Goal: Communication & Community: Participate in discussion

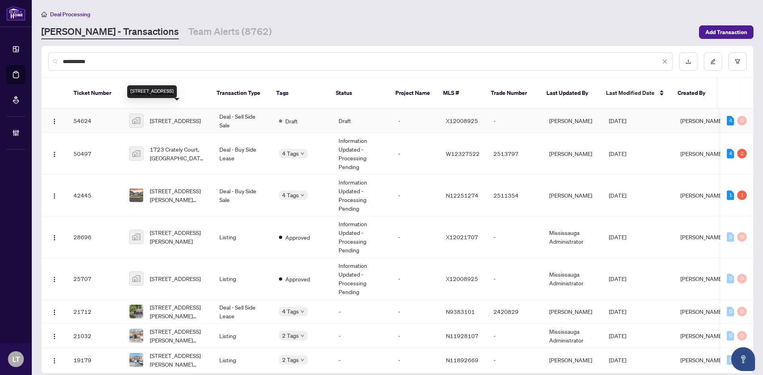
click at [172, 116] on span "5958 Fallsview Blvd, Niagara Falls, ON L2G 3V5, Canada" at bounding box center [175, 120] width 51 height 9
drag, startPoint x: 102, startPoint y: 61, endPoint x: 43, endPoint y: 60, distance: 59.2
click at [43, 60] on div "**********" at bounding box center [397, 61] width 711 height 31
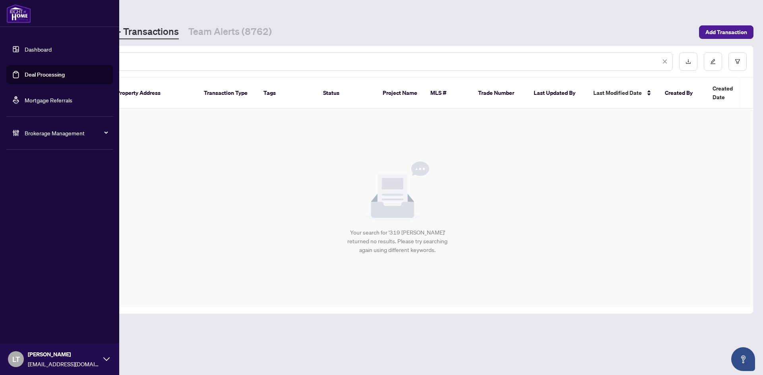
type input "**********"
click at [104, 359] on icon at bounding box center [106, 359] width 6 height 6
click at [37, 331] on span "Logout" at bounding box center [32, 328] width 18 height 13
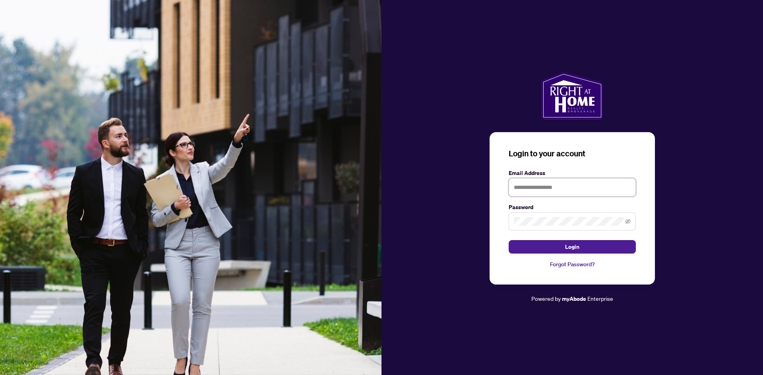
type input "**********"
click at [555, 247] on button "Login" at bounding box center [571, 247] width 127 height 14
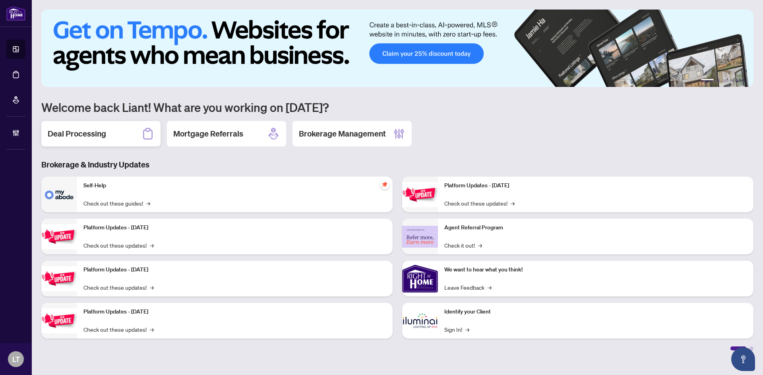
click at [88, 139] on h2 "Deal Processing" at bounding box center [77, 133] width 58 height 11
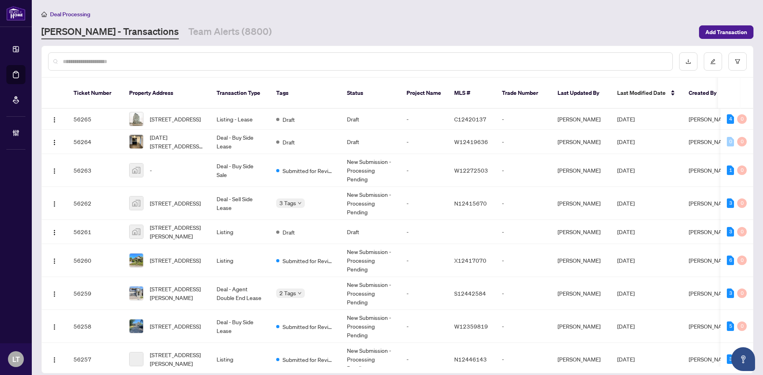
click at [112, 60] on input "text" at bounding box center [364, 61] width 603 height 9
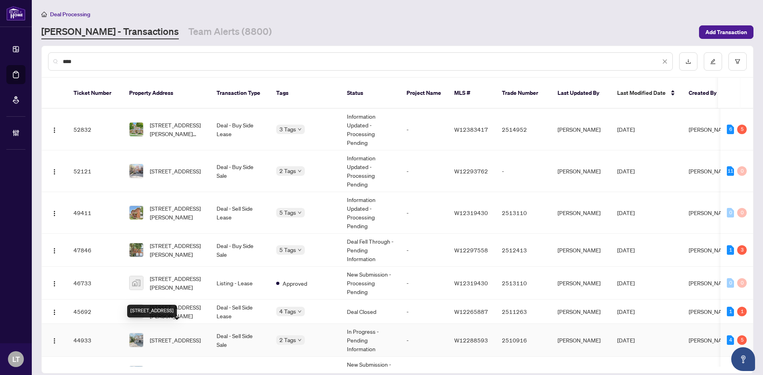
click at [163, 336] on span "319 Bussel Cres, Milton, Ontario L9T 0W5, Canada" at bounding box center [175, 340] width 51 height 9
click at [181, 67] on div "****" at bounding box center [360, 61] width 624 height 18
drag, startPoint x: 145, startPoint y: 62, endPoint x: 55, endPoint y: 60, distance: 90.2
click at [55, 60] on div "****" at bounding box center [360, 61] width 624 height 18
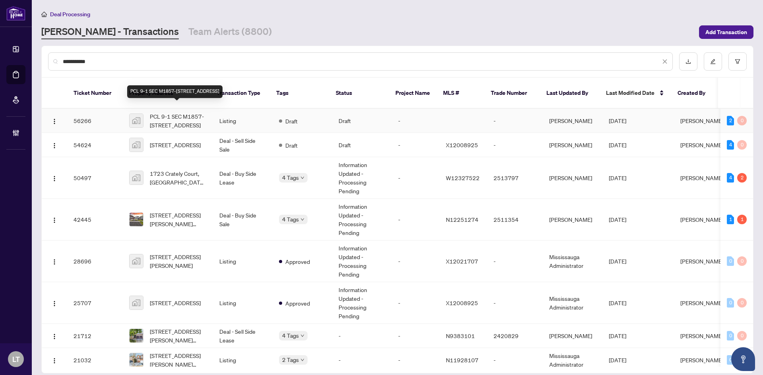
type input "**********"
click at [174, 112] on span "PCL 9-1 SEC M1857-[STREET_ADDRESS]" at bounding box center [178, 120] width 57 height 17
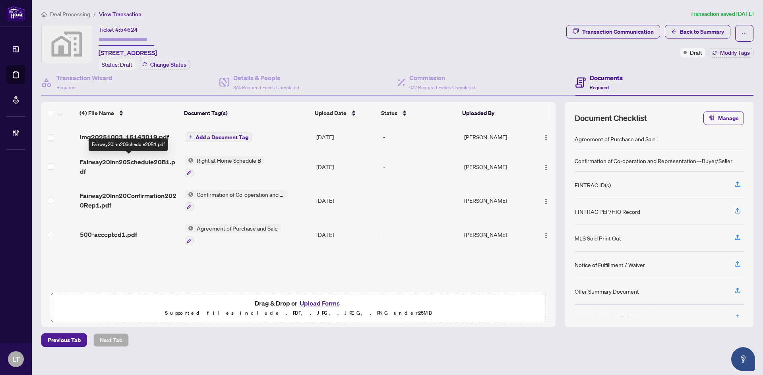
click at [121, 163] on span "Fairway20Inn20Schedule20B1.pdf" at bounding box center [129, 166] width 98 height 19
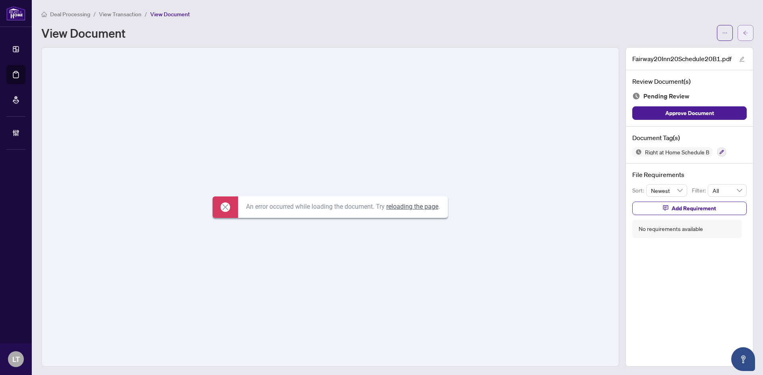
click at [742, 27] on span "button" at bounding box center [745, 33] width 6 height 13
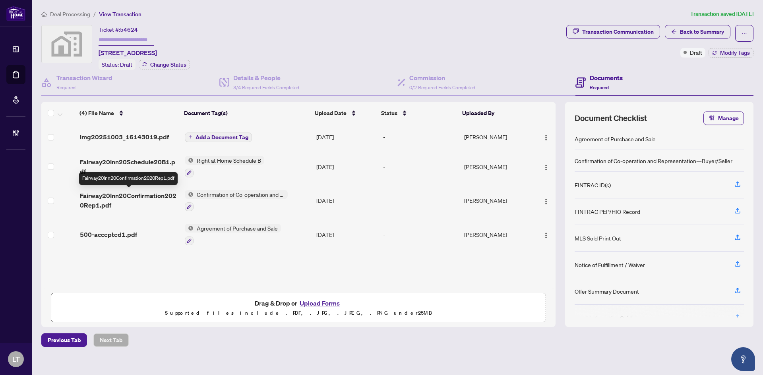
click at [117, 196] on span "Fairway20Inn20Confirmation2020Rep1.pdf" at bounding box center [129, 200] width 98 height 19
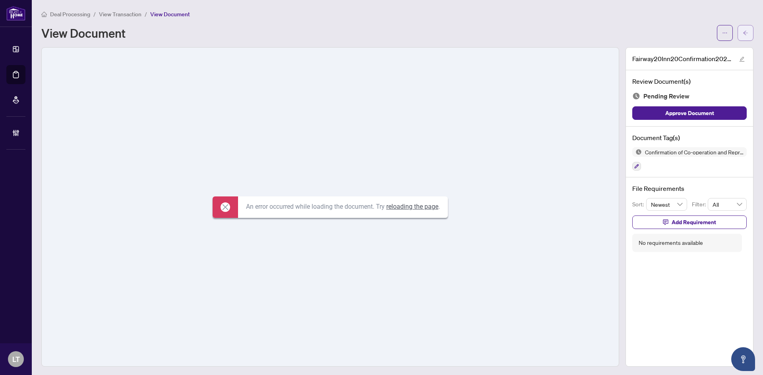
click at [737, 33] on button "button" at bounding box center [745, 33] width 16 height 16
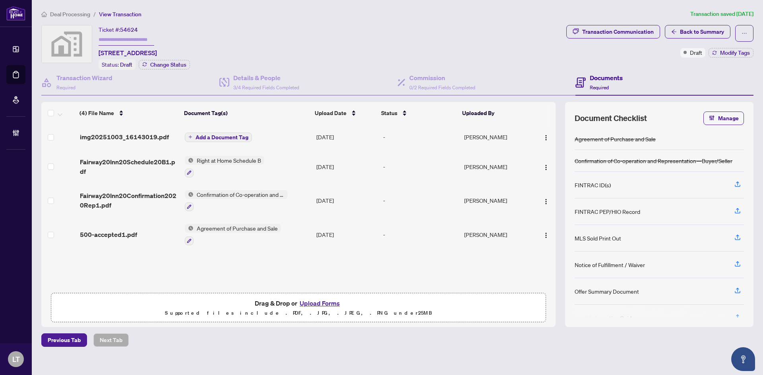
click at [68, 17] on span "Deal Processing" at bounding box center [70, 14] width 40 height 7
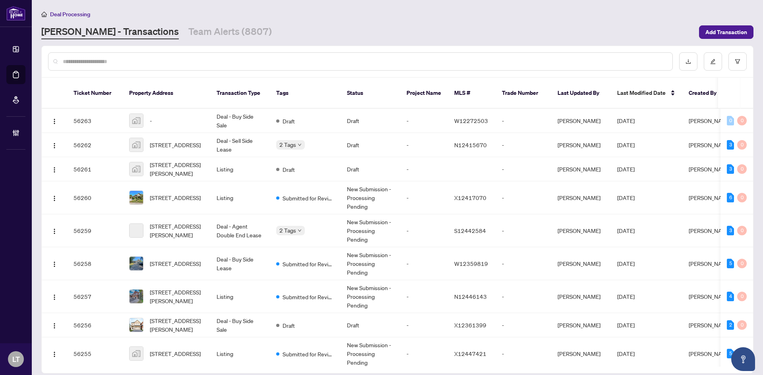
click at [148, 59] on input "text" at bounding box center [364, 61] width 603 height 9
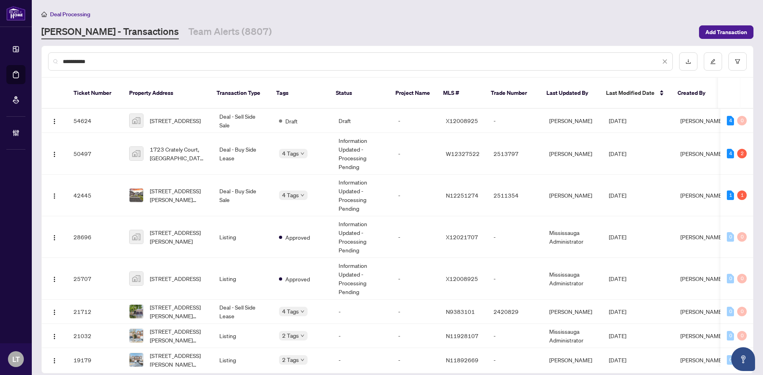
type input "**********"
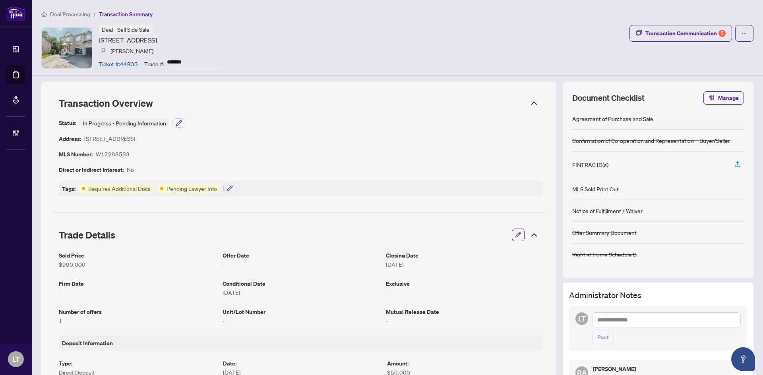
click at [129, 64] on article "Ticket #: 44933" at bounding box center [117, 64] width 39 height 9
copy article "44933"
click at [60, 13] on span "Deal Processing" at bounding box center [70, 14] width 40 height 7
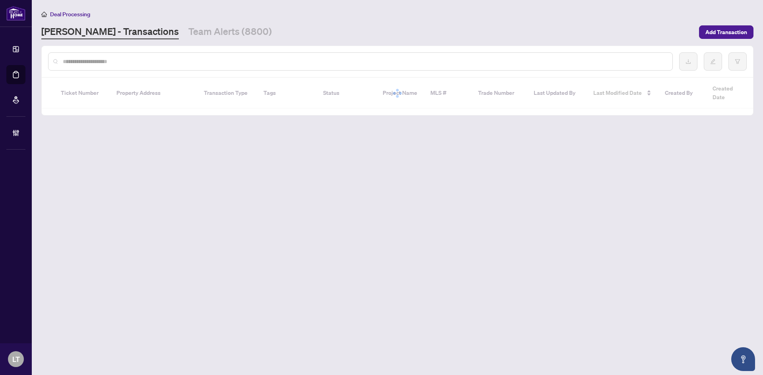
click at [91, 67] on div at bounding box center [360, 61] width 624 height 18
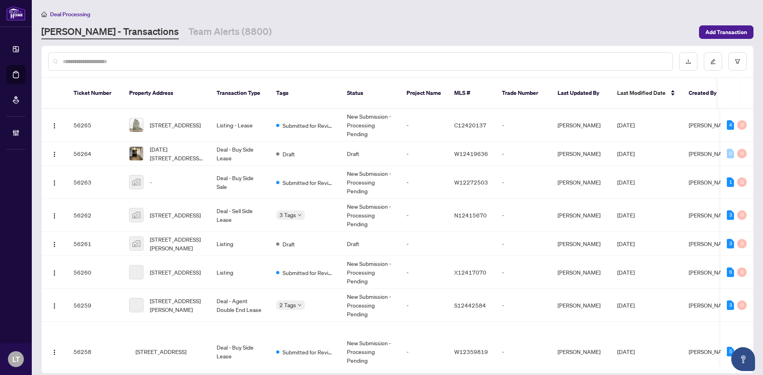
click at [91, 62] on input "text" at bounding box center [364, 61] width 603 height 9
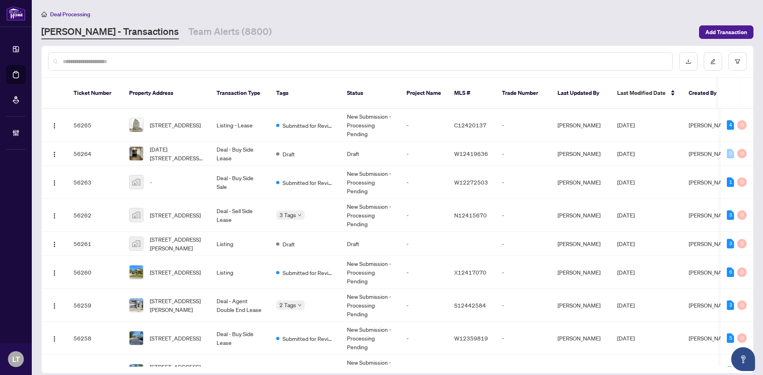
paste input "*****"
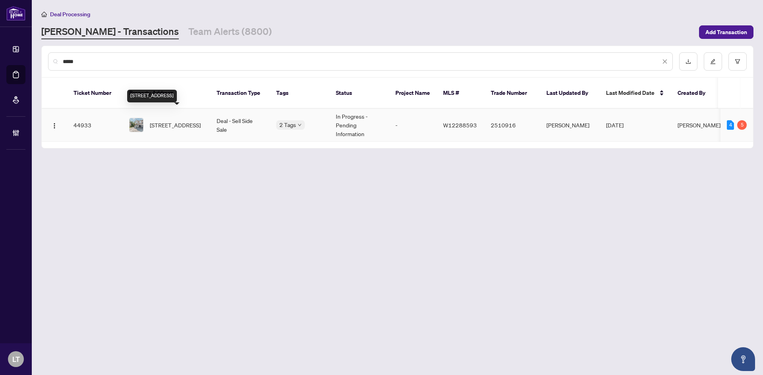
type input "*****"
click at [168, 121] on span "[STREET_ADDRESS]" at bounding box center [175, 125] width 51 height 9
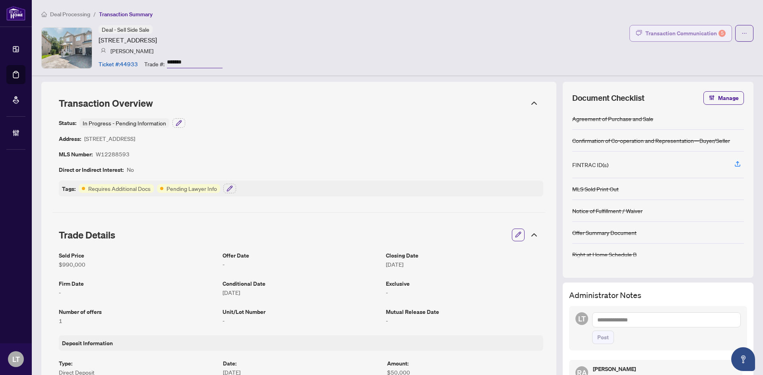
click at [664, 38] on div "Transaction Communication 5" at bounding box center [685, 33] width 80 height 13
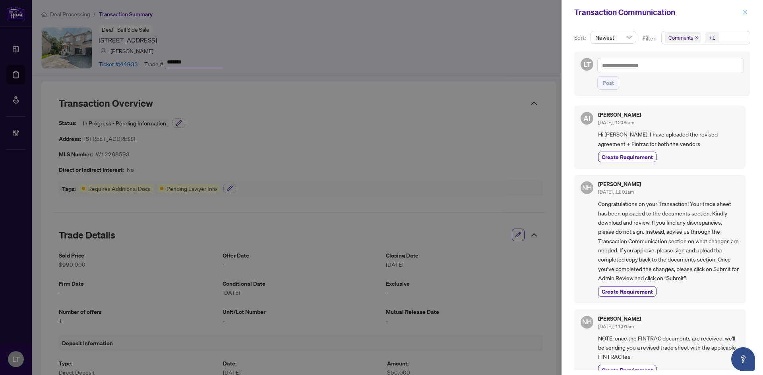
click at [744, 13] on icon "close" at bounding box center [745, 12] width 4 height 4
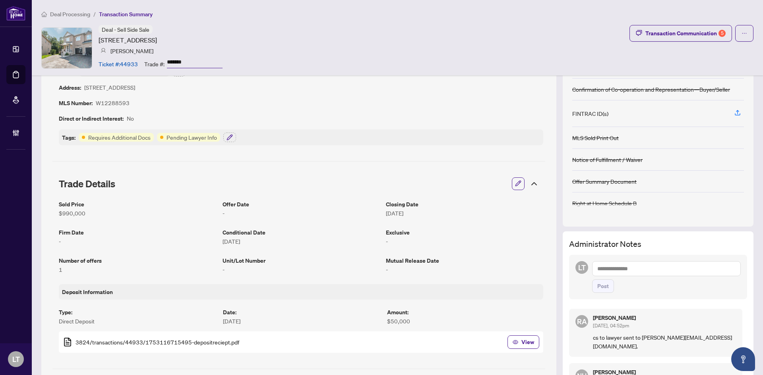
scroll to position [51, 0]
click at [229, 141] on button "button" at bounding box center [229, 138] width 13 height 10
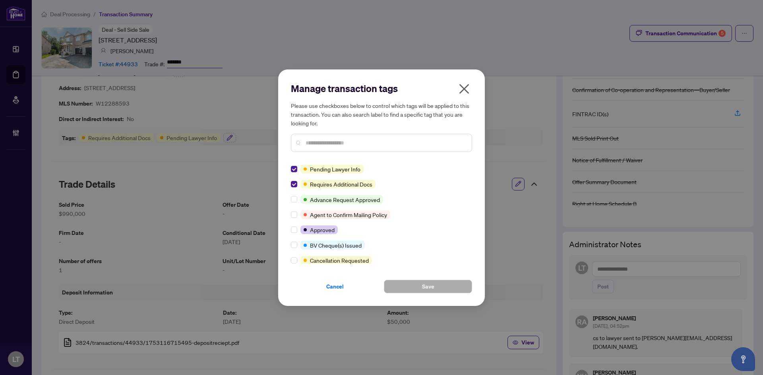
click at [462, 91] on icon "close" at bounding box center [464, 89] width 10 height 10
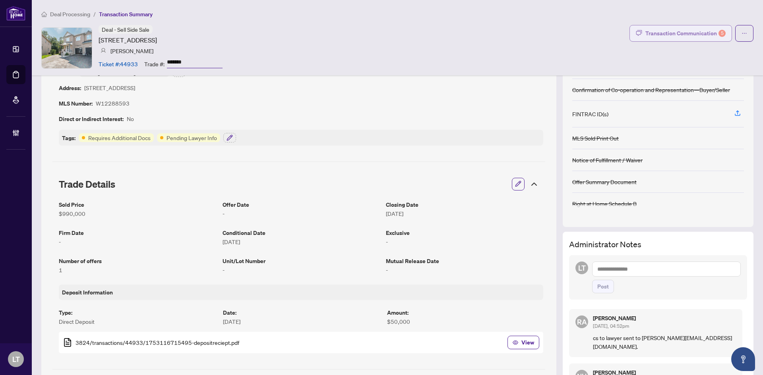
click at [661, 36] on div "Transaction Communication 5" at bounding box center [685, 33] width 80 height 13
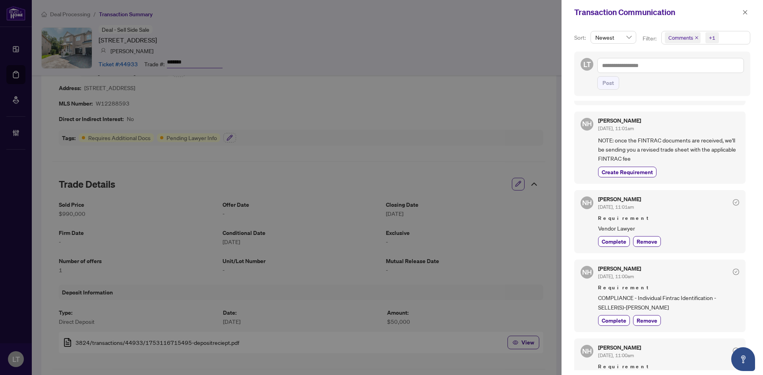
scroll to position [199, 0]
click at [747, 15] on icon "close" at bounding box center [745, 13] width 6 height 6
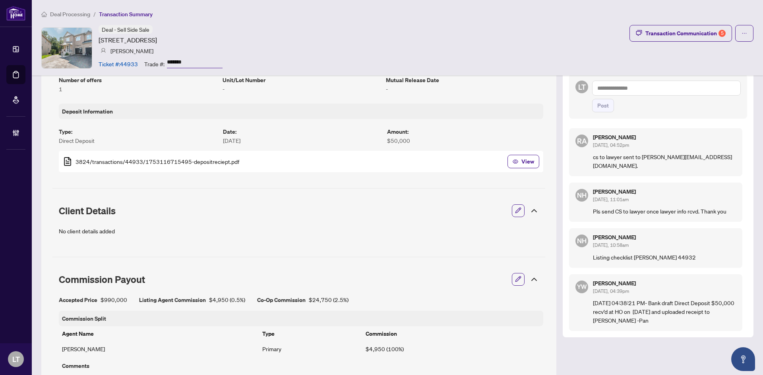
scroll to position [329, 0]
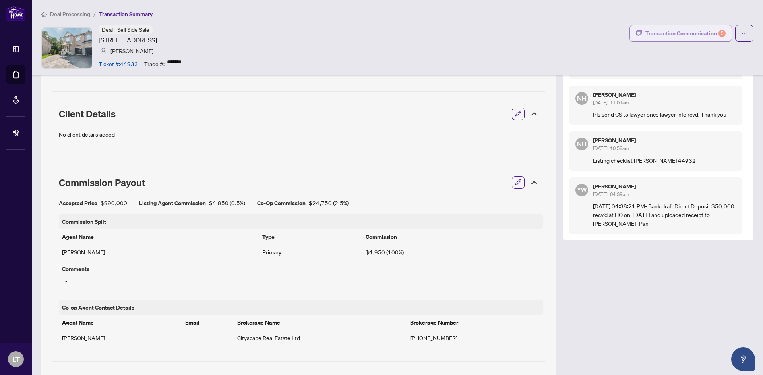
click at [692, 31] on div "Transaction Communication 5" at bounding box center [685, 33] width 80 height 13
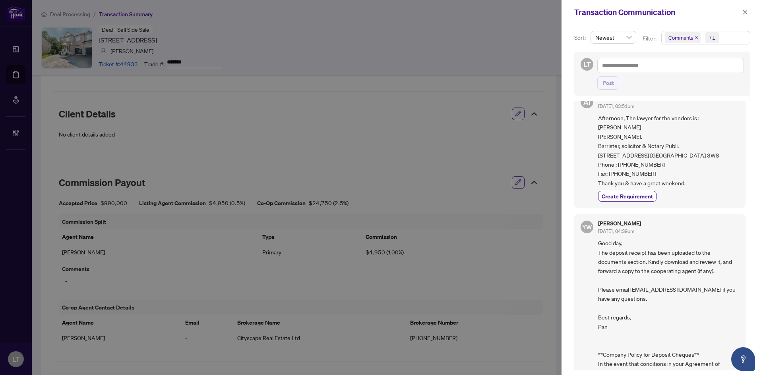
scroll to position [477, 0]
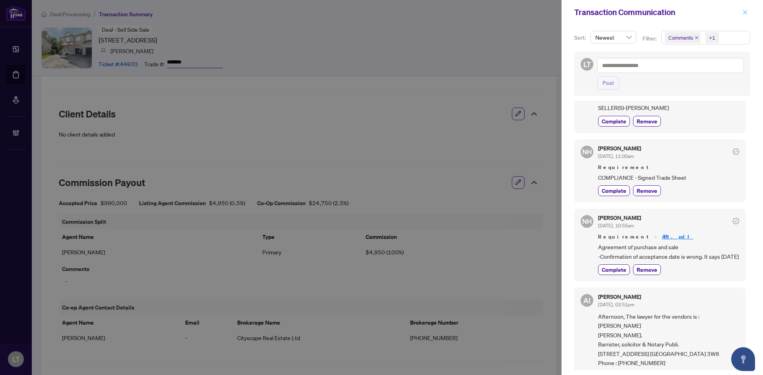
click at [745, 14] on icon "close" at bounding box center [745, 13] width 6 height 6
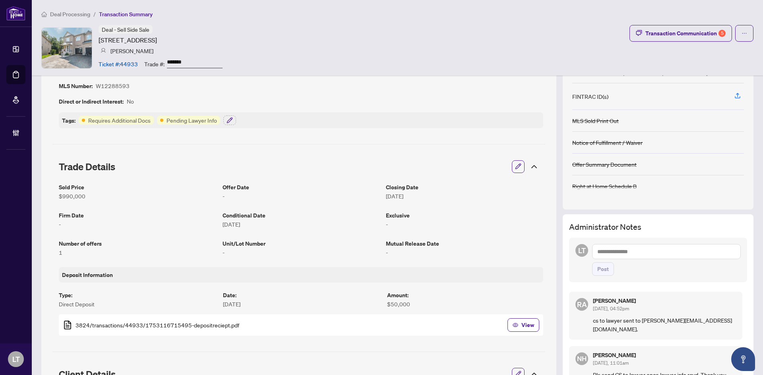
scroll to position [0, 0]
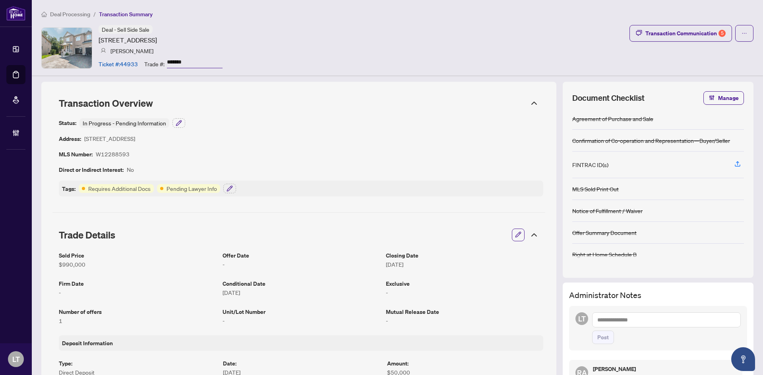
click at [177, 62] on input "*******" at bounding box center [195, 63] width 56 height 12
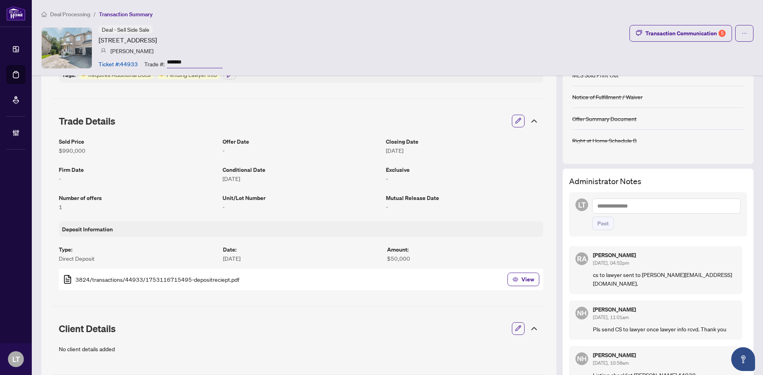
scroll to position [159, 0]
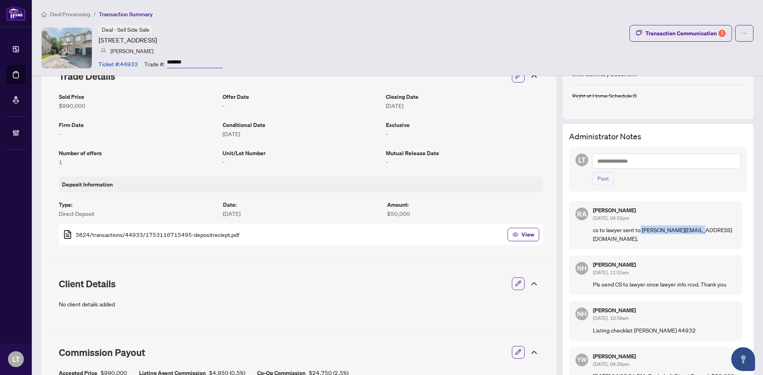
drag, startPoint x: 685, startPoint y: 229, endPoint x: 647, endPoint y: 229, distance: 37.7
click at [634, 229] on p "cs to lawyer sent to thilini@pereralaw.ca." at bounding box center [664, 234] width 143 height 17
copy p "thilini@pereralaw.ca"
drag, startPoint x: 99, startPoint y: 40, endPoint x: 257, endPoint y: 39, distance: 157.3
click at [257, 39] on div "Deal - Sell Side Sale 319 Bussel Cres, Milton, Ontario L9T 0W5, Canada Abid Ift…" at bounding box center [397, 48] width 712 height 46
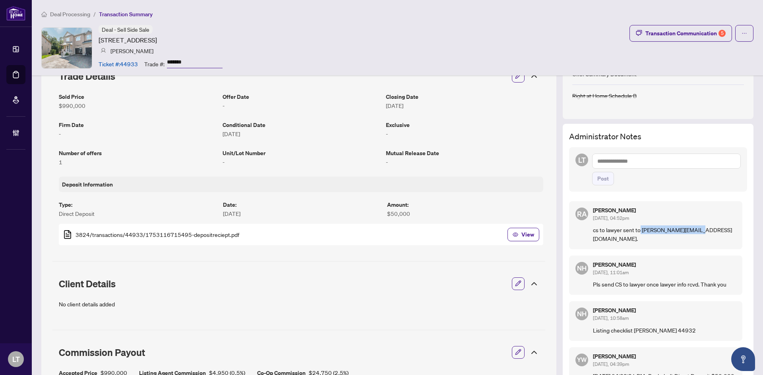
copy article "319 Bussel Cres, Milton, Ontario L9T 0W5, Canada"
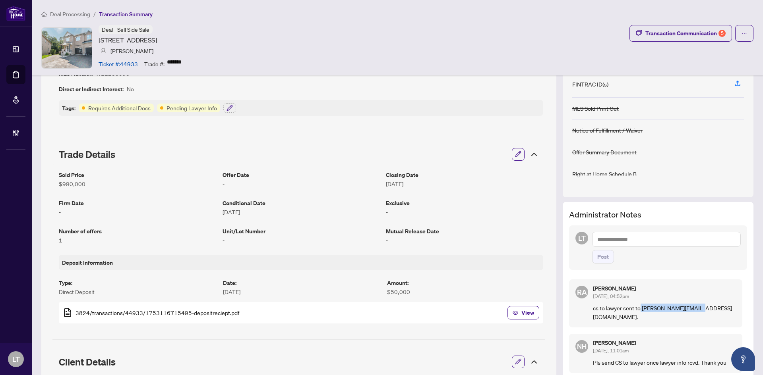
scroll to position [0, 0]
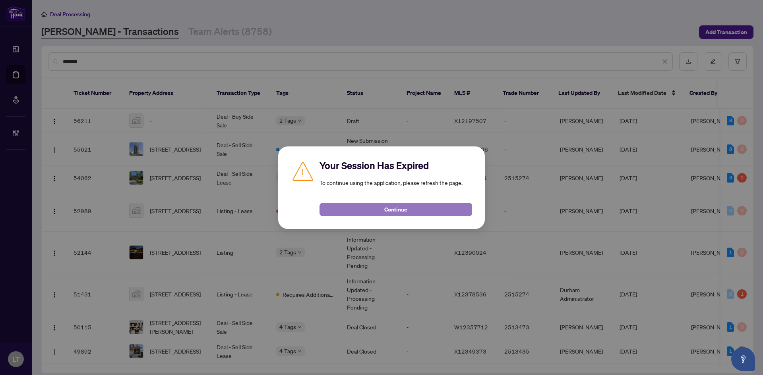
click at [416, 208] on button "Continue" at bounding box center [395, 210] width 153 height 14
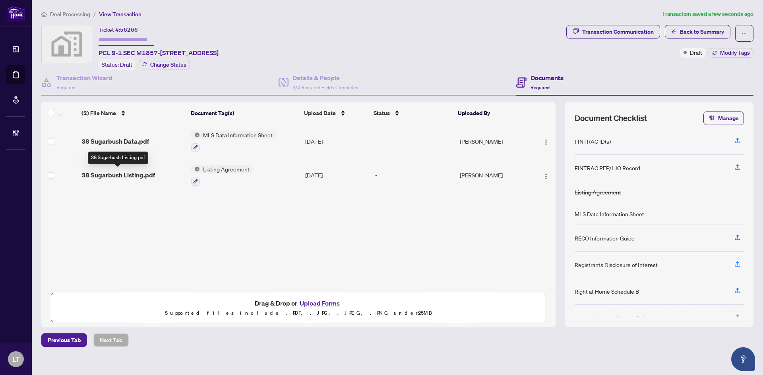
click at [120, 175] on span "38 Sugarbush Listing.pdf" at bounding box center [117, 175] width 73 height 10
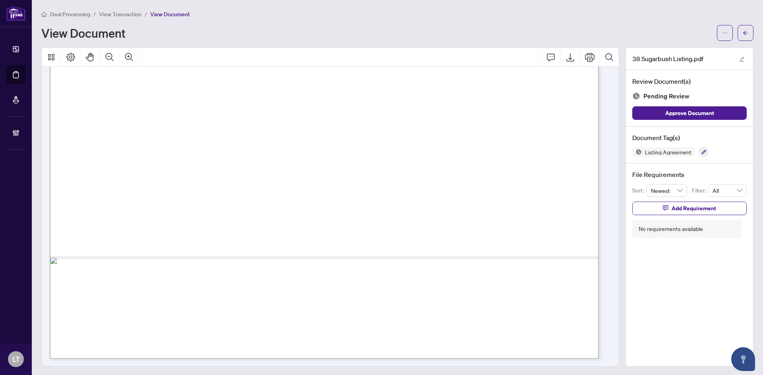
scroll to position [3339, 0]
click at [743, 33] on icon "arrow-left" at bounding box center [745, 33] width 5 height 4
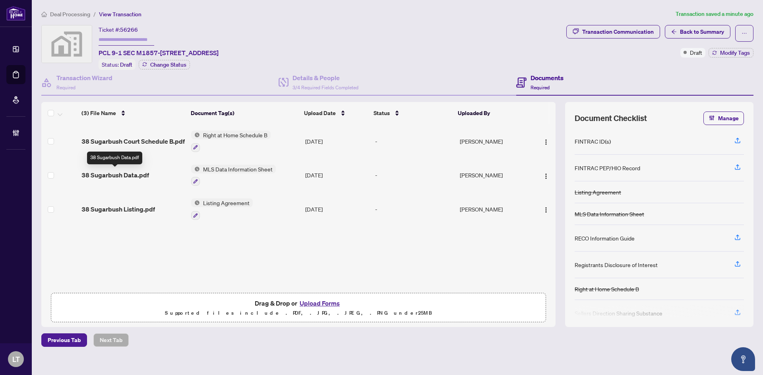
click at [127, 172] on span "38 Sugarbush Data.pdf" at bounding box center [115, 175] width 68 height 10
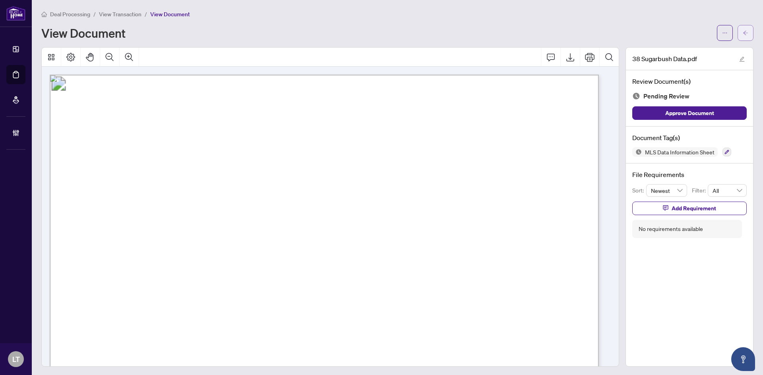
click at [742, 32] on button "button" at bounding box center [745, 33] width 16 height 16
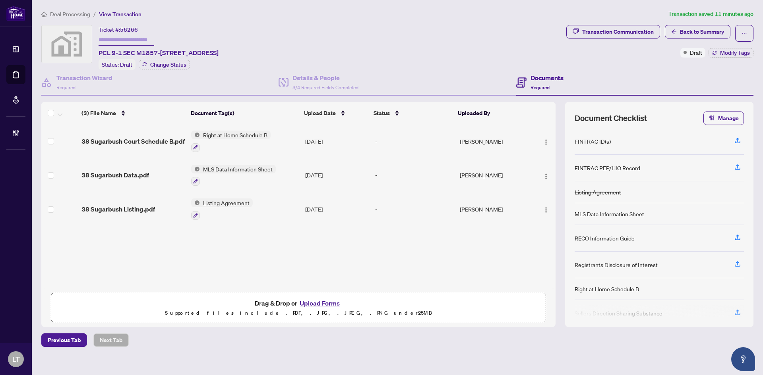
click at [115, 139] on span "38 Sugarbush Court Schedule B.pdf" at bounding box center [132, 142] width 103 height 10
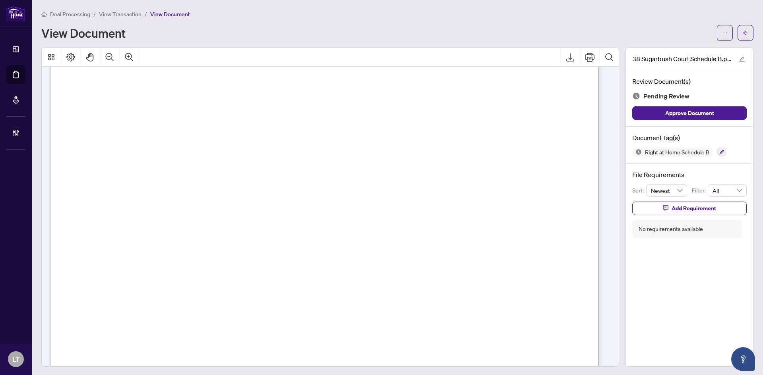
scroll to position [40, 0]
click at [743, 28] on button "button" at bounding box center [745, 33] width 16 height 16
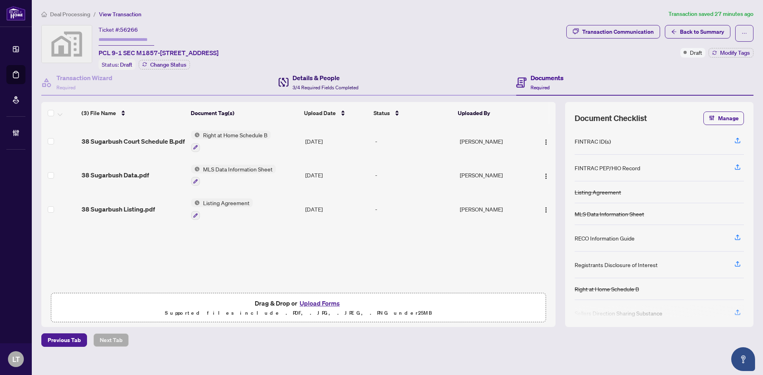
click at [310, 83] on div "Details & People 3/4 Required Fields Completed" at bounding box center [325, 82] width 66 height 19
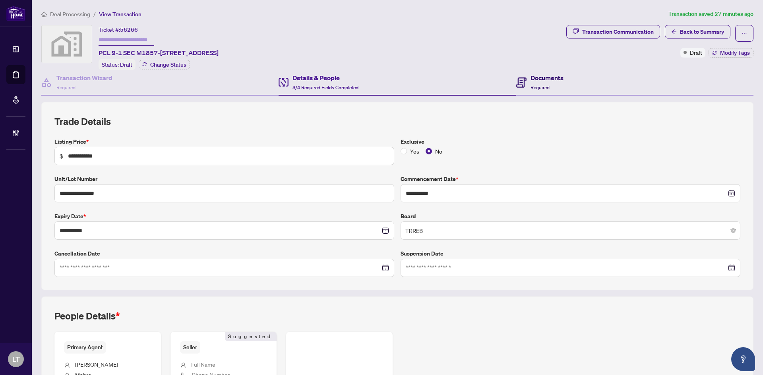
click at [530, 81] on h4 "Documents" at bounding box center [546, 78] width 33 height 10
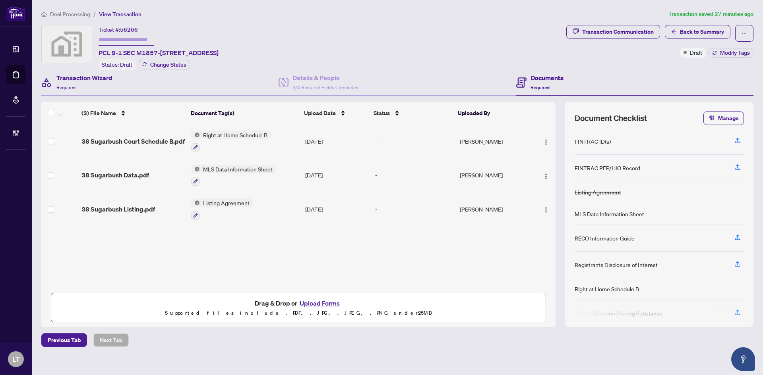
click at [119, 85] on div "Transaction Wizard Required" at bounding box center [159, 83] width 237 height 26
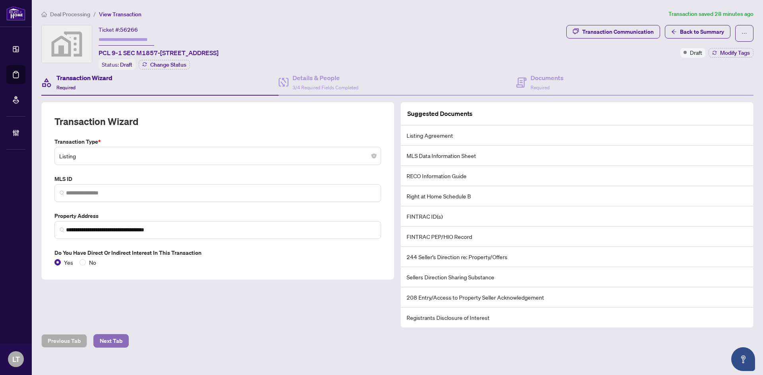
click at [115, 340] on span "Next Tab" at bounding box center [111, 341] width 23 height 13
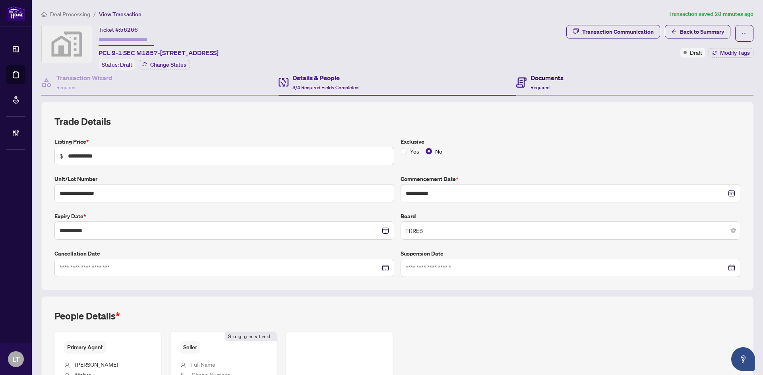
click at [530, 82] on div "Documents Required" at bounding box center [546, 82] width 33 height 19
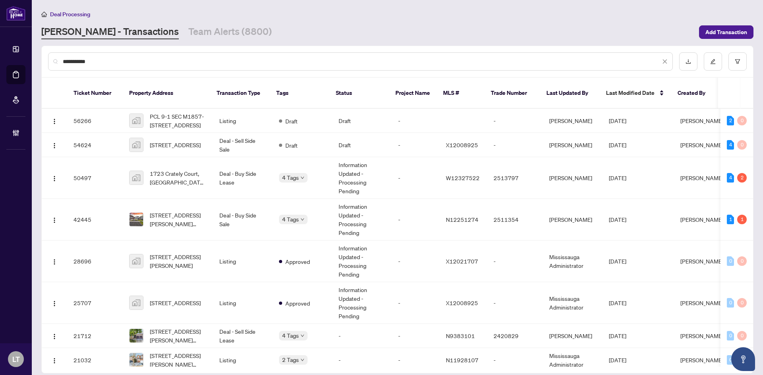
drag, startPoint x: 124, startPoint y: 60, endPoint x: 37, endPoint y: 50, distance: 87.5
click at [37, 50] on main "**********" at bounding box center [397, 187] width 731 height 375
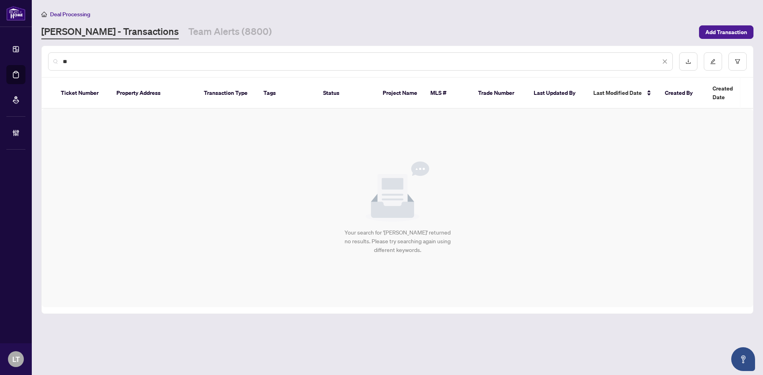
type input "*"
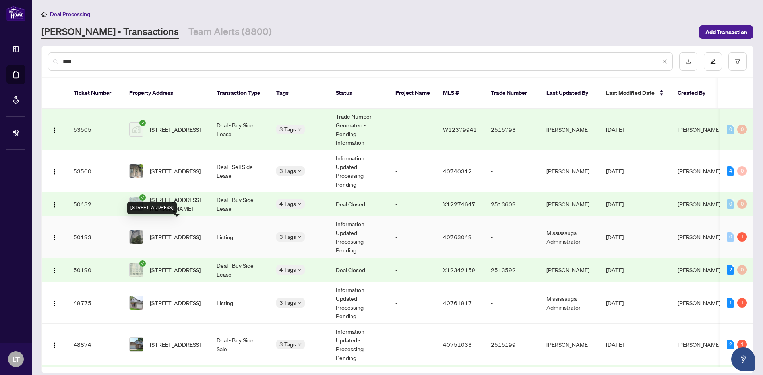
type input "****"
click at [181, 233] on span "[STREET_ADDRESS]" at bounding box center [175, 237] width 51 height 9
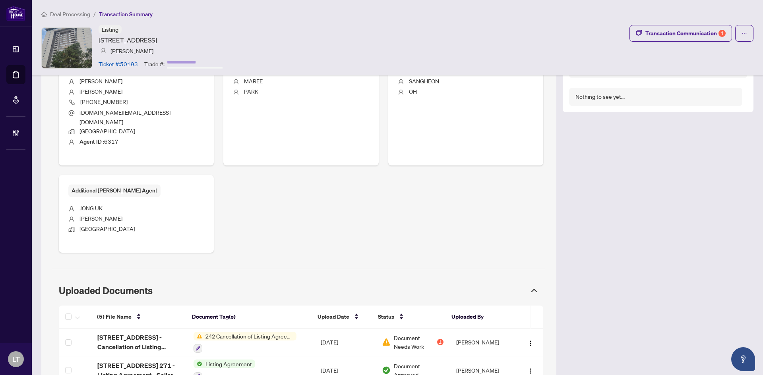
scroll to position [477, 0]
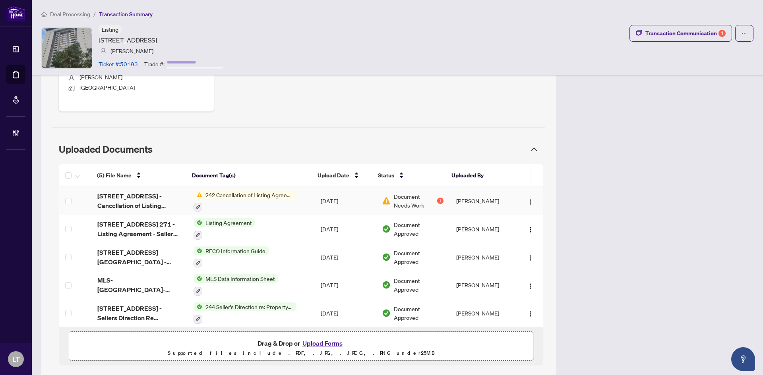
click at [241, 191] on span "242 Cancellation of Listing Agreement - Authority to Offer for Sale" at bounding box center [249, 195] width 94 height 9
click at [131, 199] on span "[STREET_ADDRESS] - Cancellation of Listing Agreement Authority to Offe.pdf" at bounding box center [138, 200] width 83 height 19
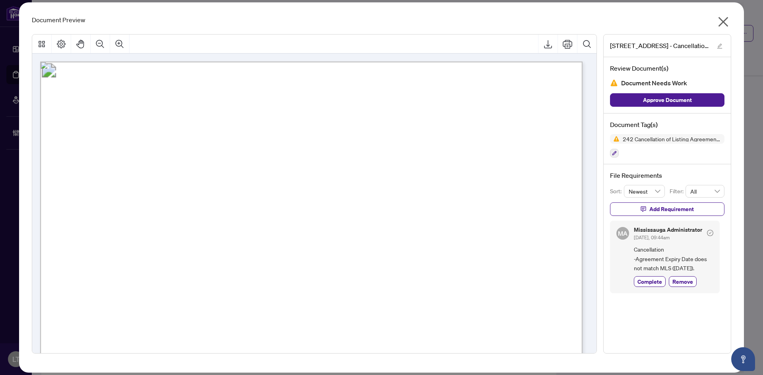
click at [726, 19] on icon "close" at bounding box center [723, 22] width 10 height 10
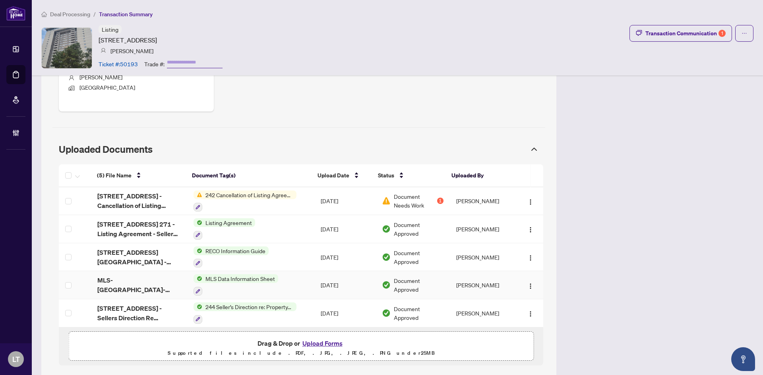
click at [241, 275] on div "MLS Data Information Sheet" at bounding box center [235, 284] width 85 height 21
click at [162, 279] on span "MLS-[GEOGRAPHIC_DATA]-[GEOGRAPHIC_DATA]-[DATE]-Signed.pdf" at bounding box center [138, 285] width 83 height 19
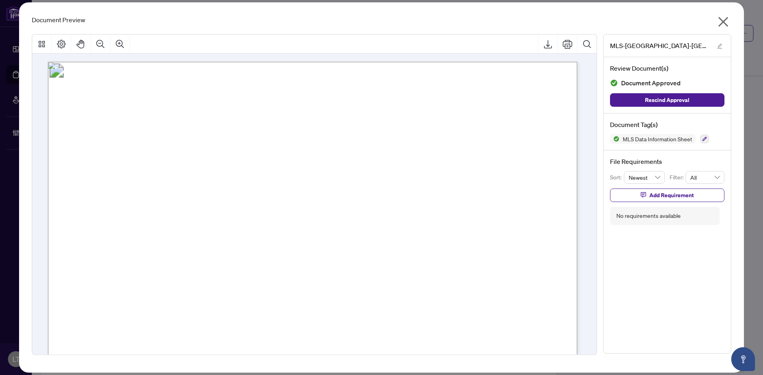
drag, startPoint x: 197, startPoint y: 256, endPoint x: 254, endPoint y: 254, distance: 57.6
drag, startPoint x: 722, startPoint y: 21, endPoint x: 633, endPoint y: 102, distance: 120.7
click at [722, 21] on icon "close" at bounding box center [723, 22] width 10 height 10
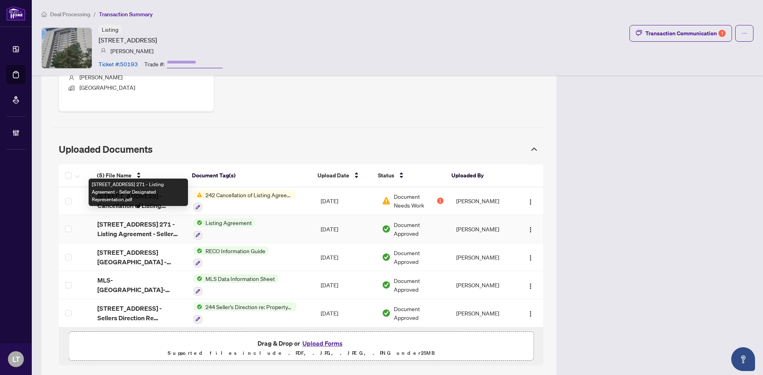
click at [115, 220] on span "[STREET_ADDRESS] 271 - Listing Agreement - Seller Designated Representation.pdf" at bounding box center [138, 229] width 83 height 19
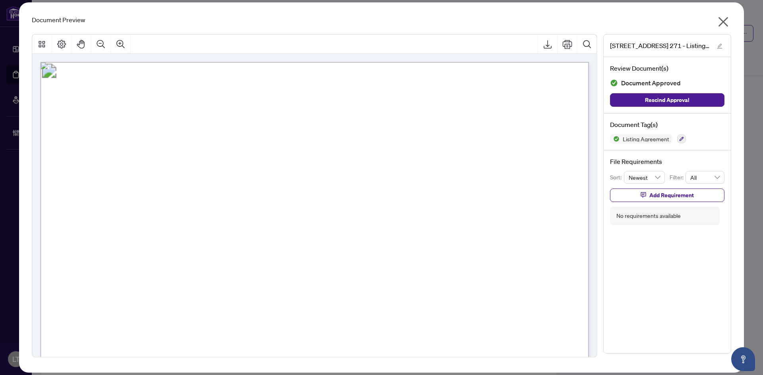
scroll to position [40, 0]
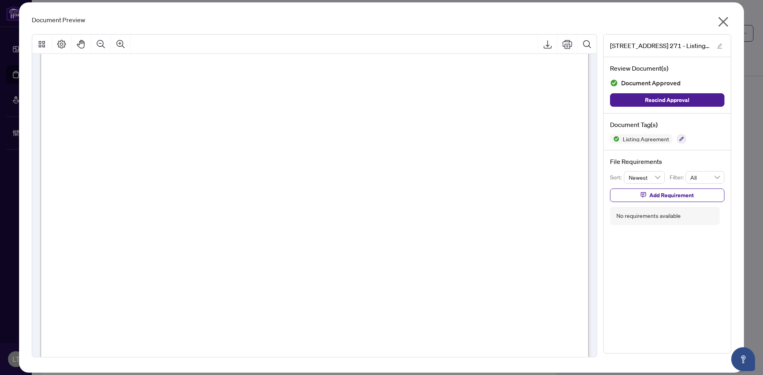
click at [721, 22] on icon "close" at bounding box center [722, 21] width 13 height 13
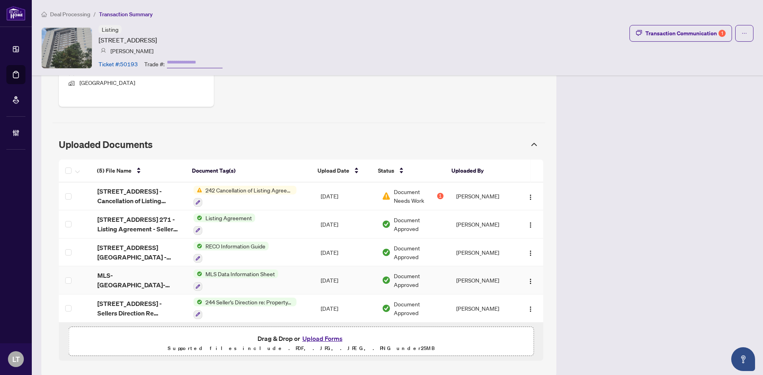
scroll to position [483, 0]
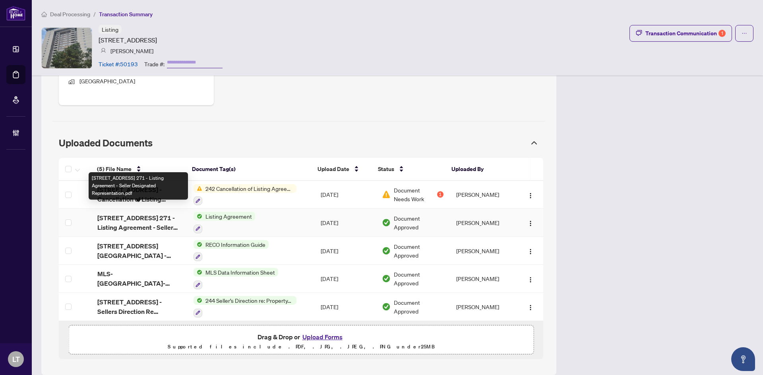
click at [127, 213] on span "[STREET_ADDRESS] 271 - Listing Agreement - Seller Designated Representation.pdf" at bounding box center [138, 222] width 83 height 19
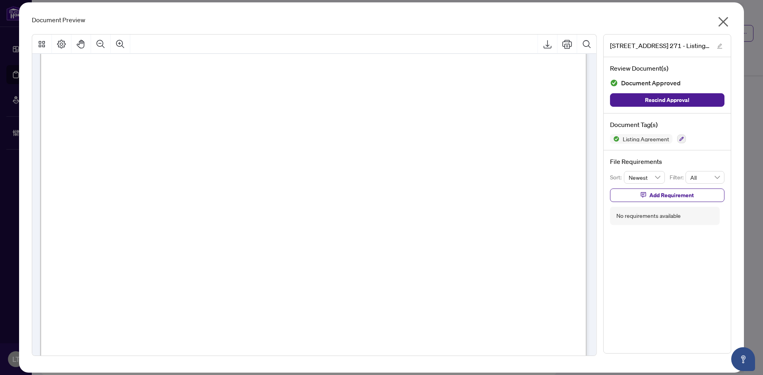
scroll to position [119, 0]
click at [726, 21] on icon "close" at bounding box center [722, 21] width 13 height 13
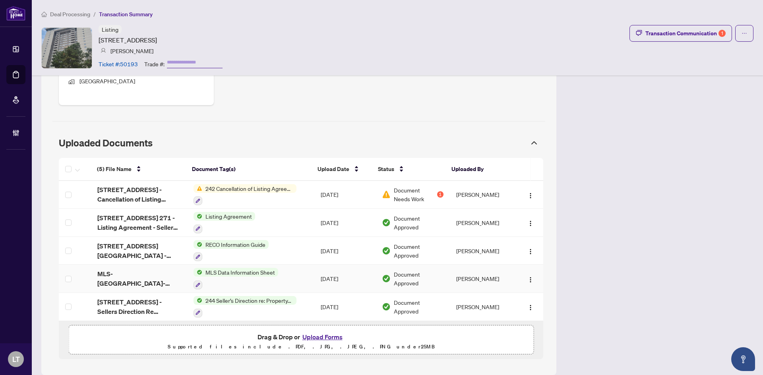
click at [222, 268] on span "MLS Data Information Sheet" at bounding box center [240, 272] width 76 height 9
click at [137, 265] on td "MLS-[GEOGRAPHIC_DATA]-[GEOGRAPHIC_DATA]-[DATE]-Signed.pdf" at bounding box center [139, 279] width 96 height 28
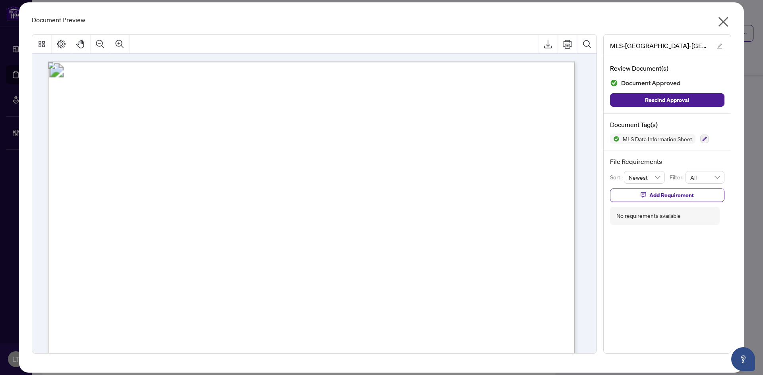
click at [728, 24] on icon "close" at bounding box center [722, 21] width 13 height 13
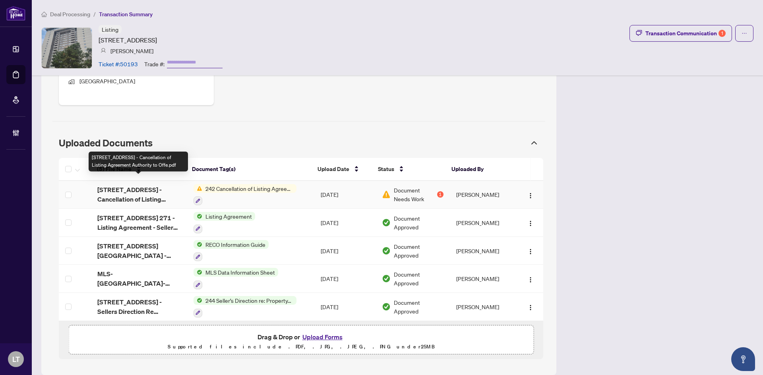
click at [141, 186] on span "[STREET_ADDRESS] - Cancellation of Listing Agreement Authority to Offe.pdf" at bounding box center [138, 194] width 83 height 19
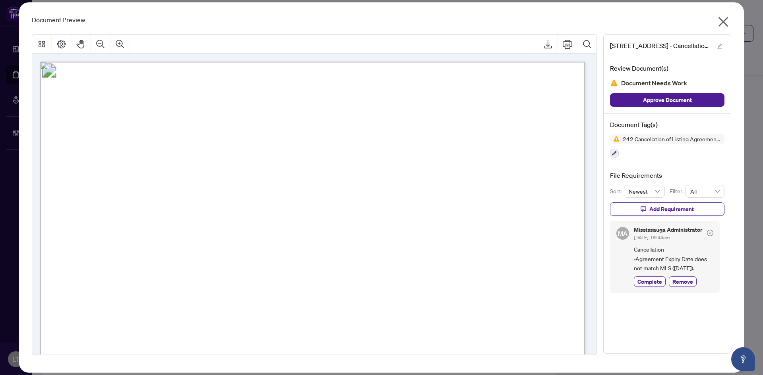
click at [721, 22] on icon "close" at bounding box center [722, 21] width 13 height 13
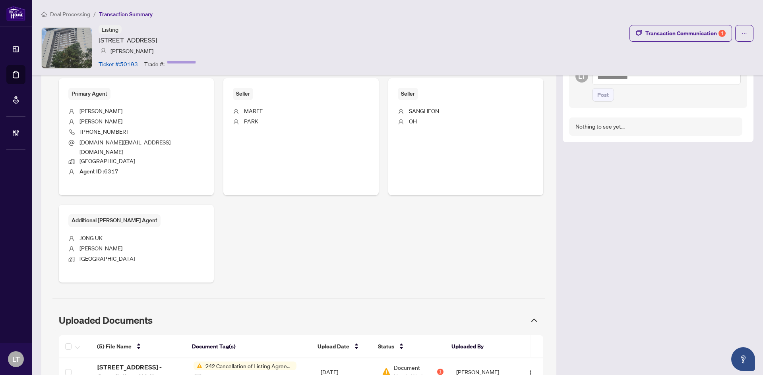
scroll to position [483, 0]
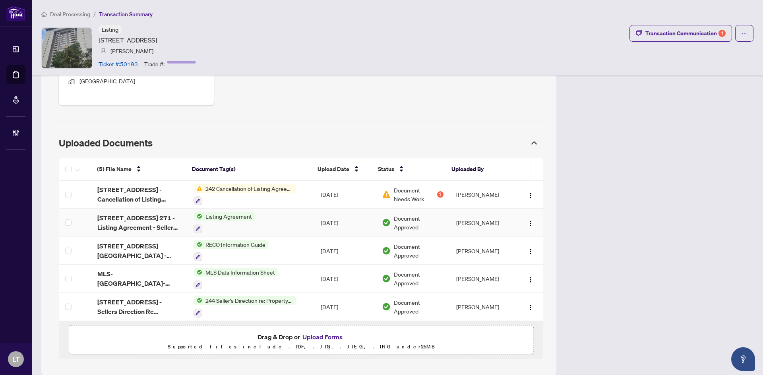
click at [151, 214] on span "[STREET_ADDRESS] 271 - Listing Agreement - Seller Designated Representation.pdf" at bounding box center [138, 222] width 83 height 19
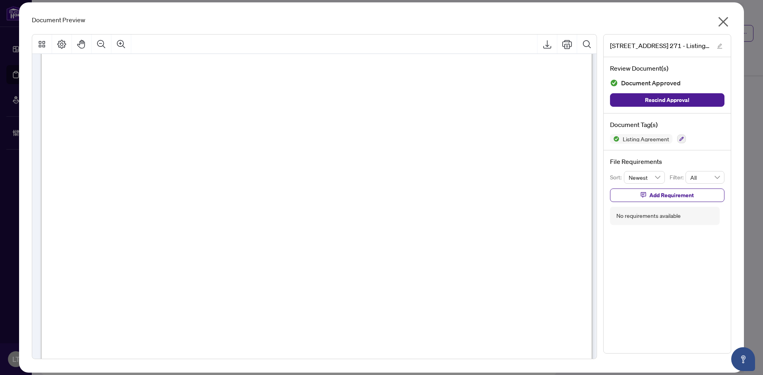
scroll to position [159, 0]
drag, startPoint x: 209, startPoint y: 191, endPoint x: 373, endPoint y: 192, distance: 164.0
click at [726, 21] on icon "close" at bounding box center [722, 21] width 13 height 13
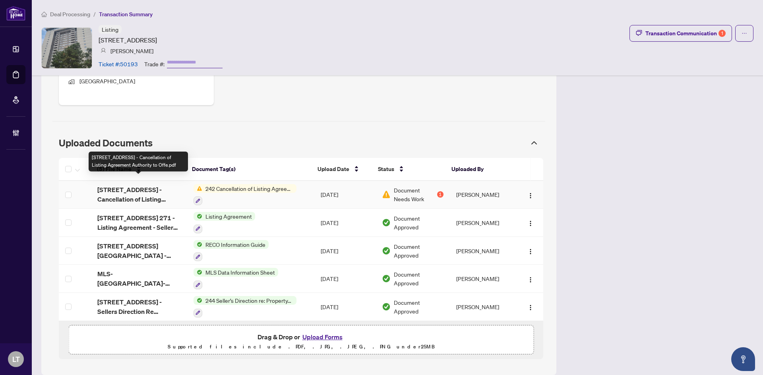
click at [133, 188] on span "[STREET_ADDRESS] - Cancellation of Listing Agreement Authority to Offe.pdf" at bounding box center [138, 194] width 83 height 19
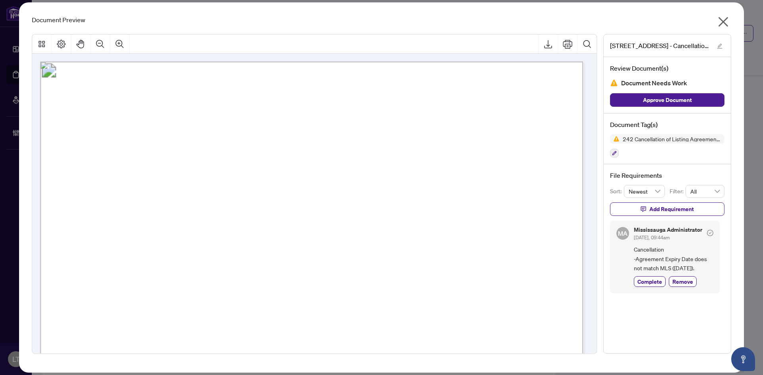
click at [724, 22] on icon "close" at bounding box center [722, 21] width 13 height 13
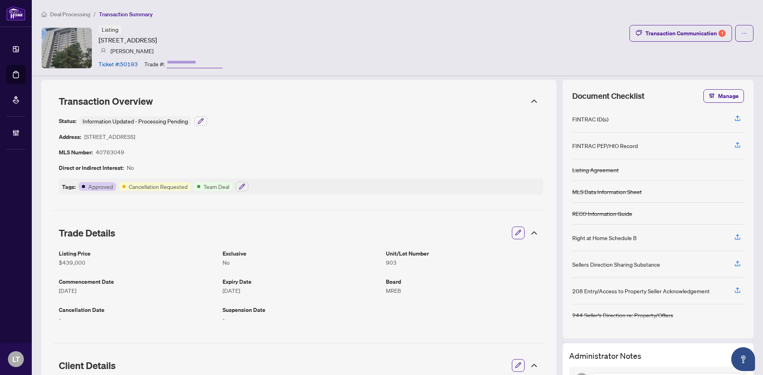
scroll to position [0, 0]
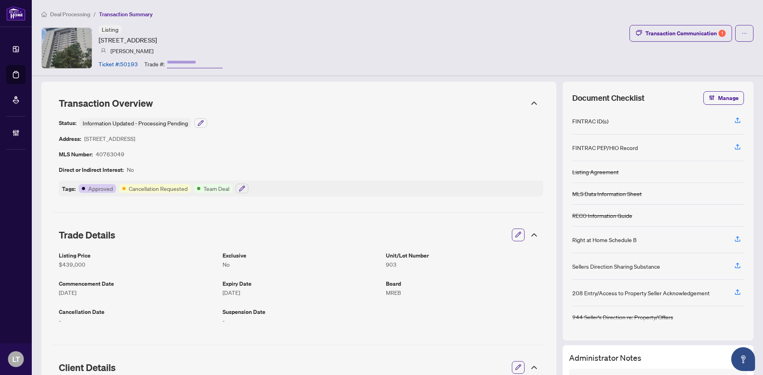
click at [65, 15] on span "Deal Processing" at bounding box center [70, 14] width 40 height 7
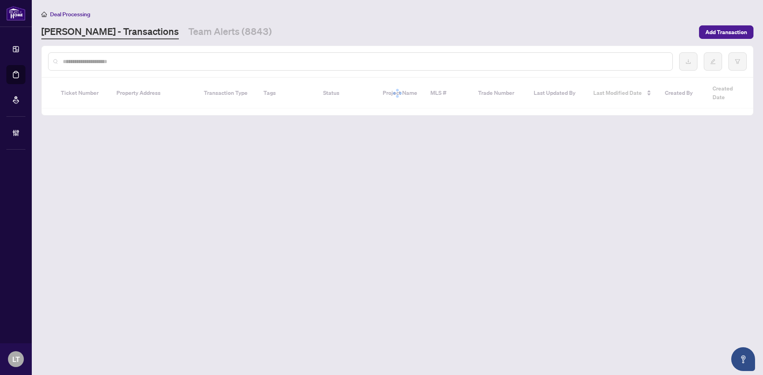
click at [100, 62] on input "text" at bounding box center [364, 61] width 603 height 9
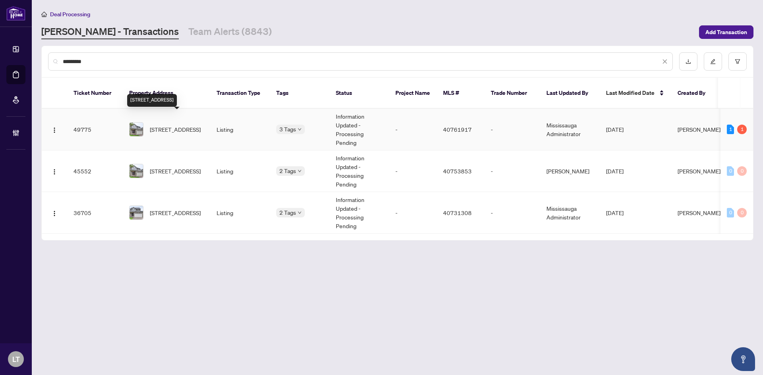
type input "*********"
click at [190, 125] on span "[STREET_ADDRESS]" at bounding box center [175, 129] width 51 height 9
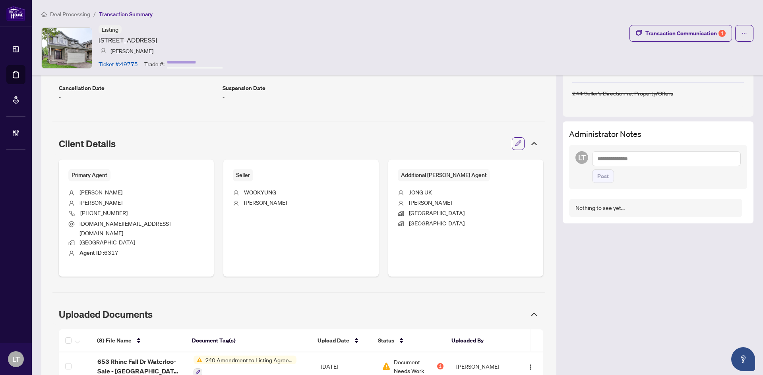
scroll to position [318, 0]
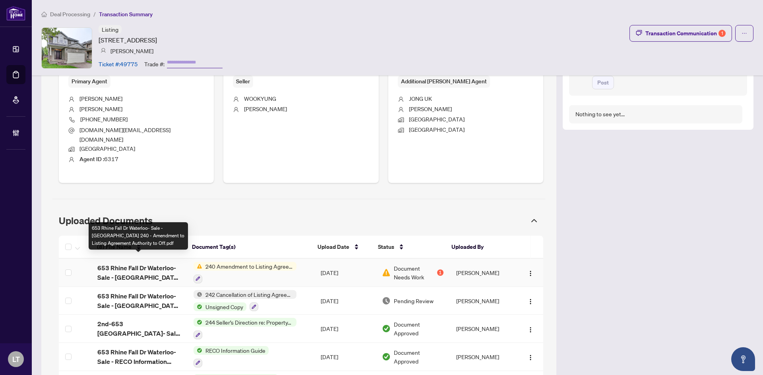
click at [132, 263] on span "653 Rhine Fall Dr Waterloo- Sale - [GEOGRAPHIC_DATA] 240 - Amendment to Listing…" at bounding box center [138, 272] width 83 height 19
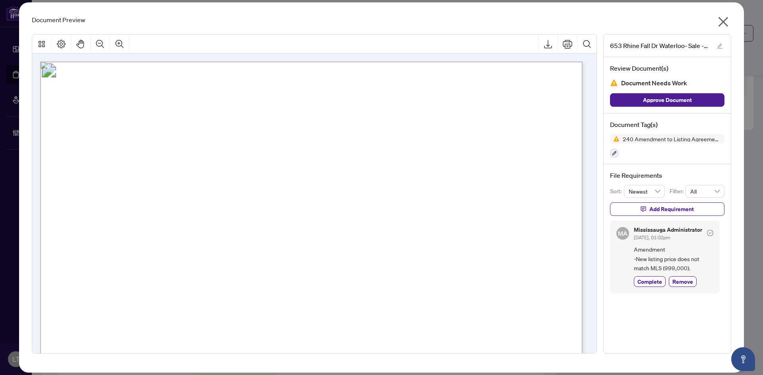
click at [723, 21] on icon "close" at bounding box center [723, 22] width 10 height 10
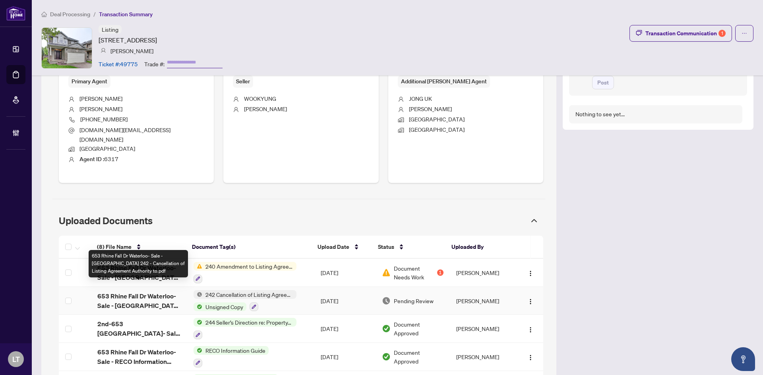
click at [129, 292] on span "653 Rhine Fall Dr Waterloo- Sale - Ontario 242 - Cancellation of Listing Agreem…" at bounding box center [138, 301] width 83 height 19
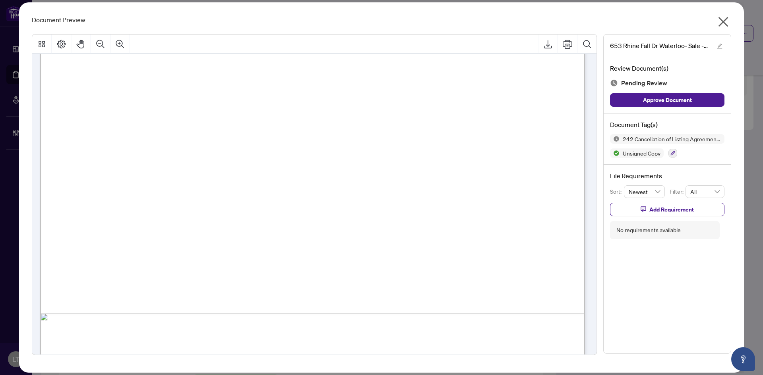
scroll to position [416, 0]
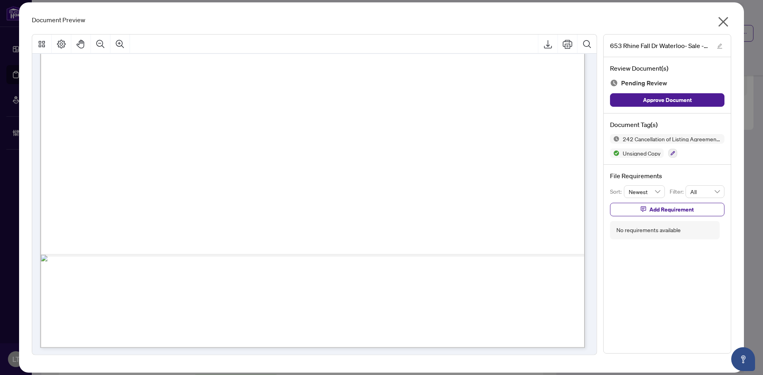
click at [721, 22] on icon "close" at bounding box center [722, 21] width 13 height 13
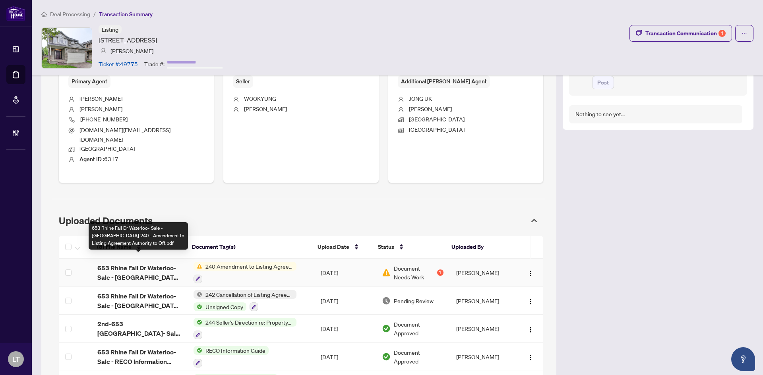
click at [161, 263] on span "653 Rhine Fall Dr Waterloo- Sale - Ontario 240 - Amendment to Listing Agreement…" at bounding box center [138, 272] width 83 height 19
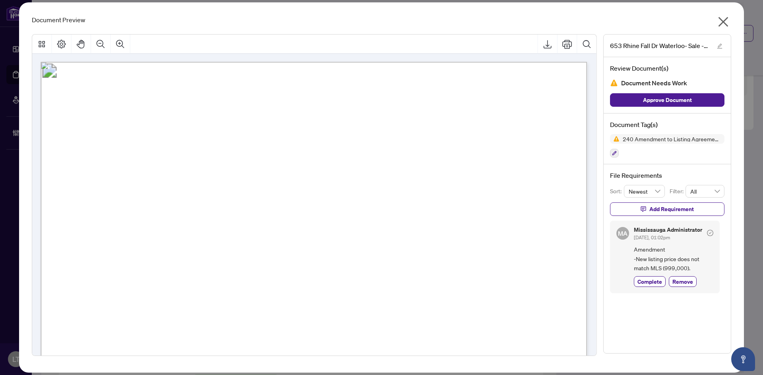
scroll to position [40, 0]
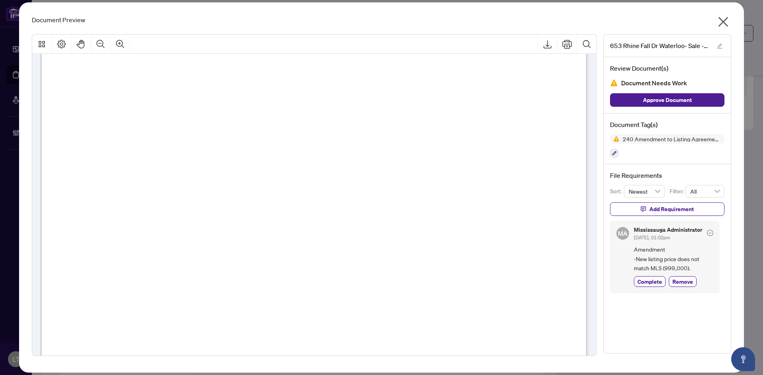
click at [727, 21] on icon "close" at bounding box center [722, 21] width 13 height 13
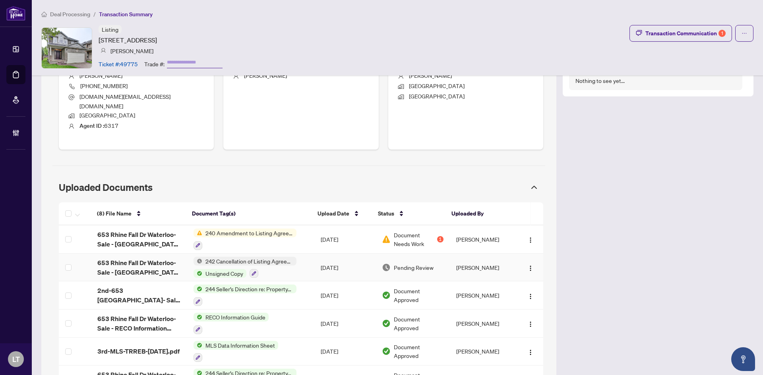
scroll to position [397, 0]
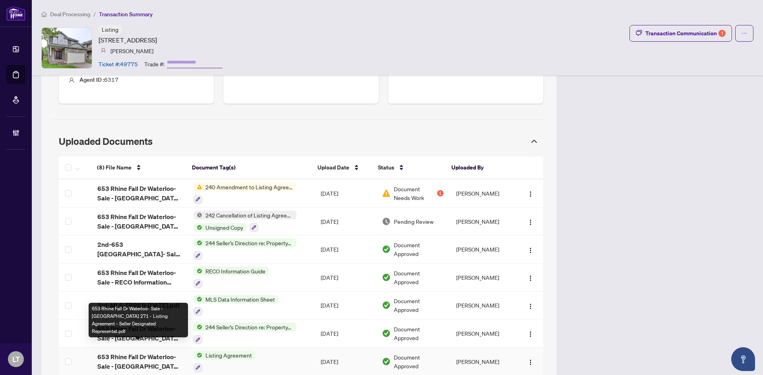
click at [125, 352] on span "653 Rhine Fall Dr Waterloo- Sale - Ontario 271 - Listing Agreement - Seller Des…" at bounding box center [138, 361] width 83 height 19
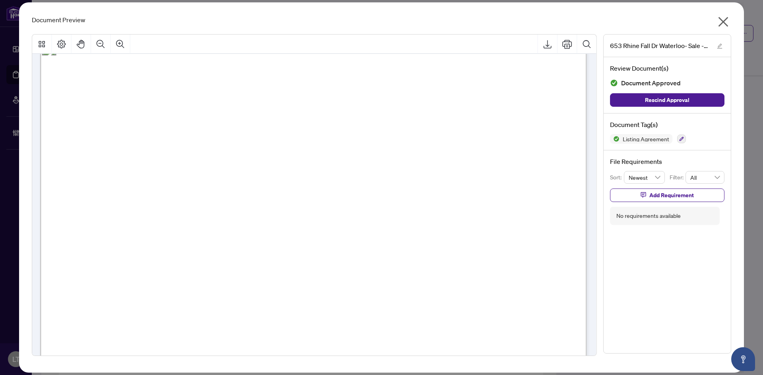
scroll to position [79, 0]
click at [719, 20] on icon "close" at bounding box center [722, 21] width 13 height 13
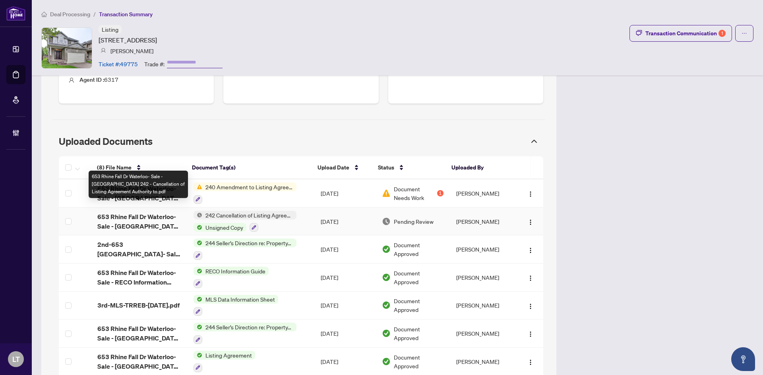
click at [156, 212] on span "653 Rhine Fall Dr Waterloo- Sale - Ontario 242 - Cancellation of Listing Agreem…" at bounding box center [138, 221] width 83 height 19
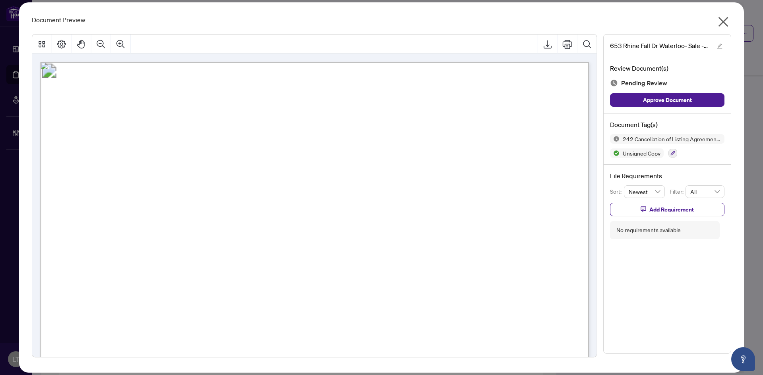
click at [726, 23] on icon "close" at bounding box center [722, 21] width 13 height 13
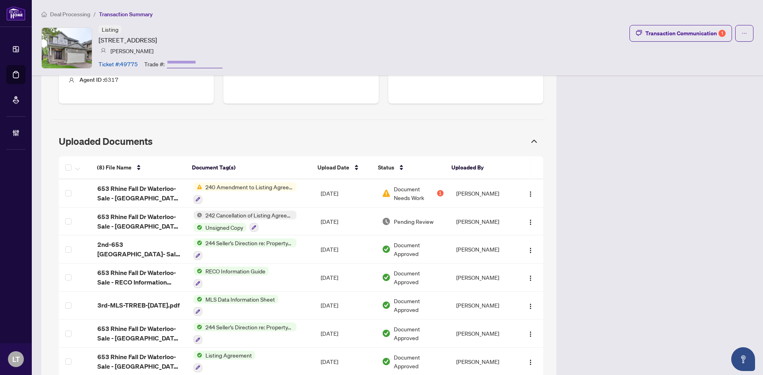
drag, startPoint x: 98, startPoint y: 39, endPoint x: 265, endPoint y: 37, distance: 166.4
click at [265, 37] on div "Listing 653 Rhine Fall Drive, Waterloo, ON N2V 2S8, Canada Yong Chan Jang Ticke…" at bounding box center [397, 48] width 712 height 46
copy article "653 Rhine Fall Drive, Waterloo, ON N2V 2S8, Canada"
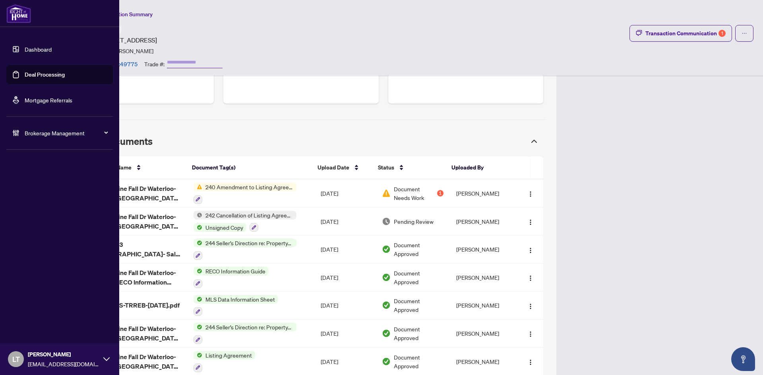
click at [38, 47] on link "Dashboard" at bounding box center [38, 49] width 27 height 7
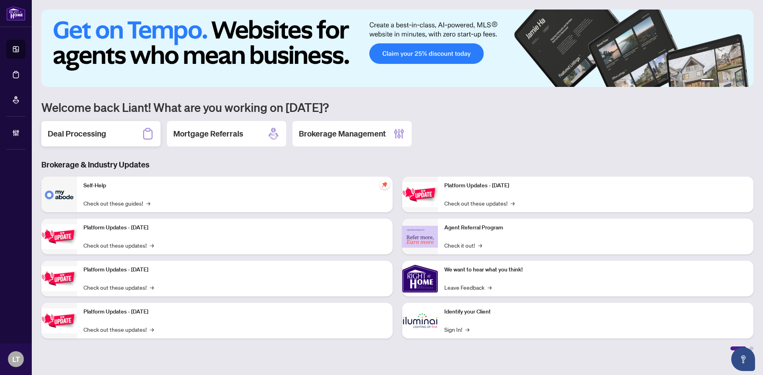
click at [89, 135] on h2 "Deal Processing" at bounding box center [77, 133] width 58 height 11
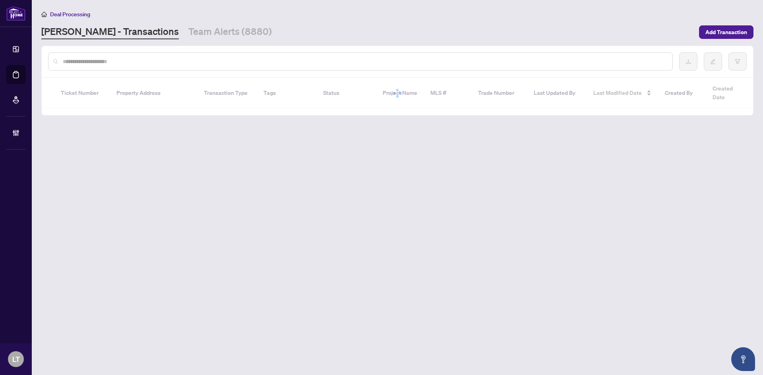
click at [89, 56] on div at bounding box center [360, 61] width 624 height 18
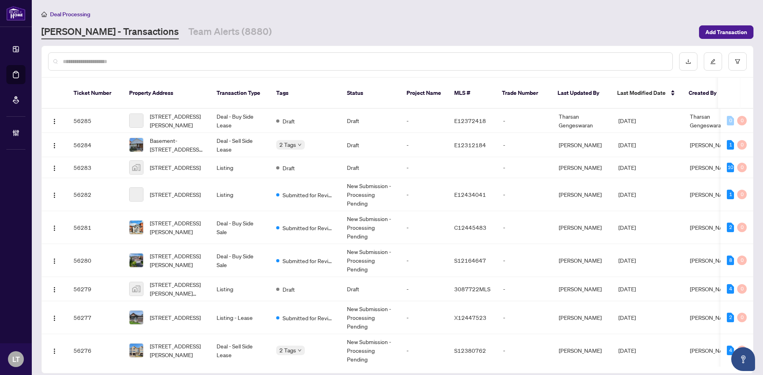
click at [90, 61] on input "text" at bounding box center [364, 61] width 603 height 9
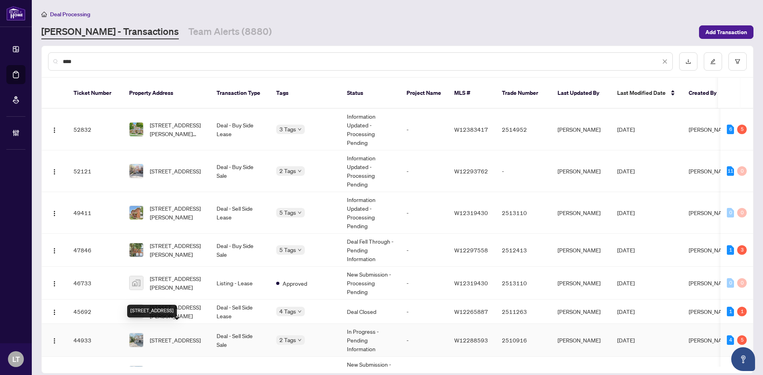
type input "****"
click at [165, 336] on span "[STREET_ADDRESS]" at bounding box center [175, 340] width 51 height 9
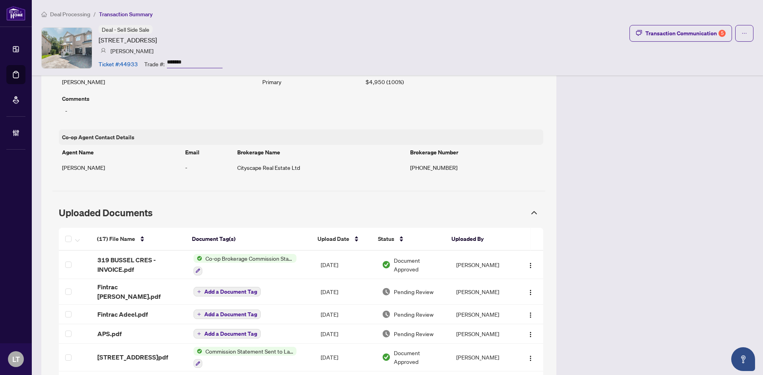
scroll to position [516, 0]
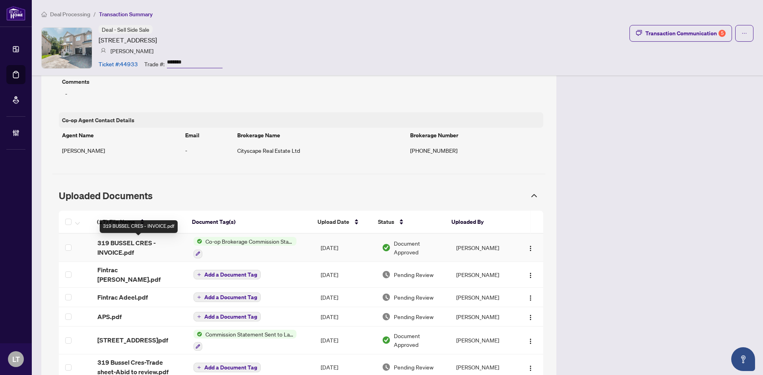
click at [132, 245] on span "319 BUSSEL CRES - INVOICE.pdf" at bounding box center [138, 247] width 83 height 19
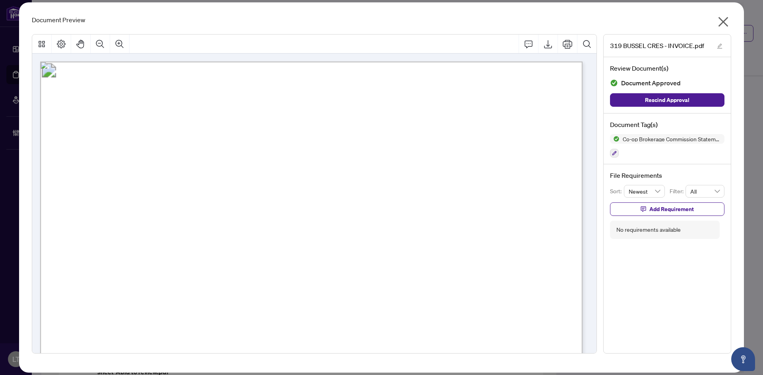
scroll to position [199, 0]
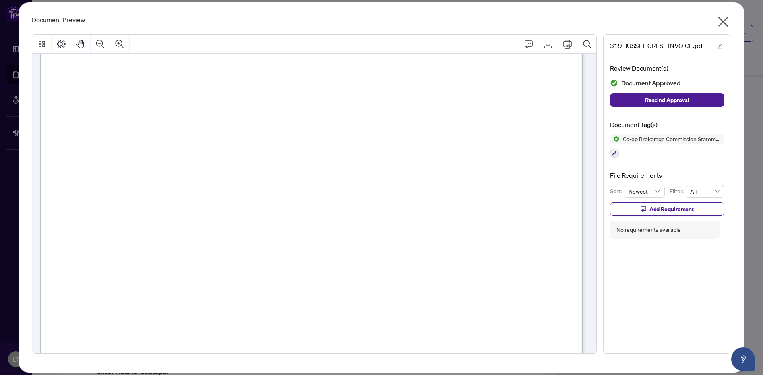
click at [718, 25] on icon "close" at bounding box center [722, 21] width 13 height 13
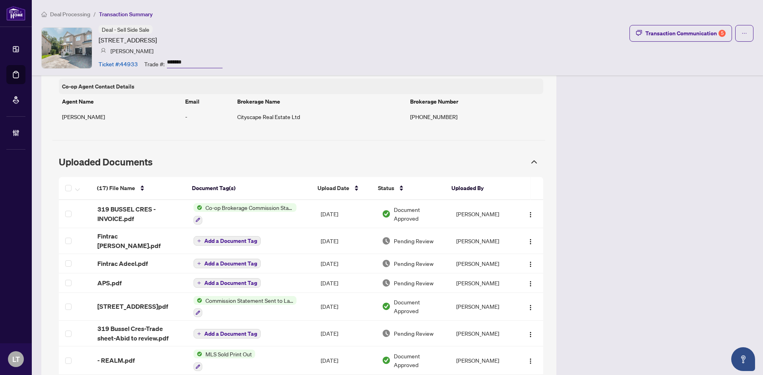
scroll to position [596, 0]
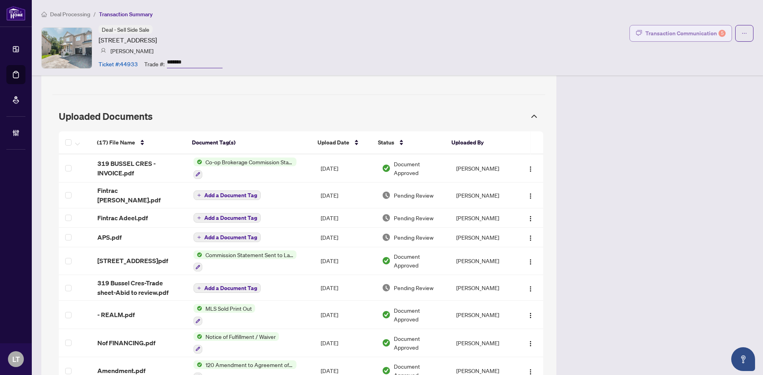
click at [697, 29] on div "Transaction Communication 5" at bounding box center [685, 33] width 80 height 13
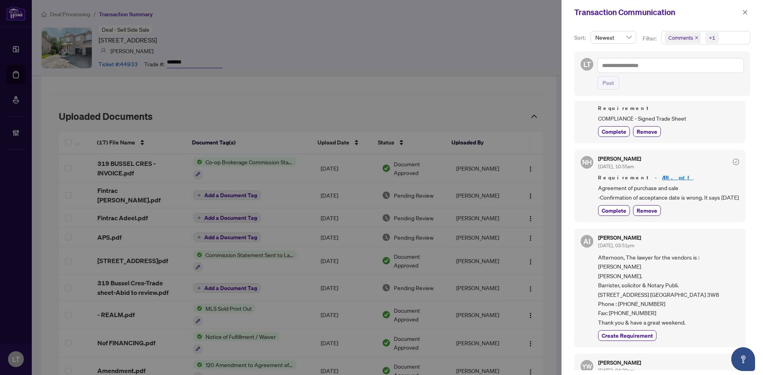
scroll to position [449, 0]
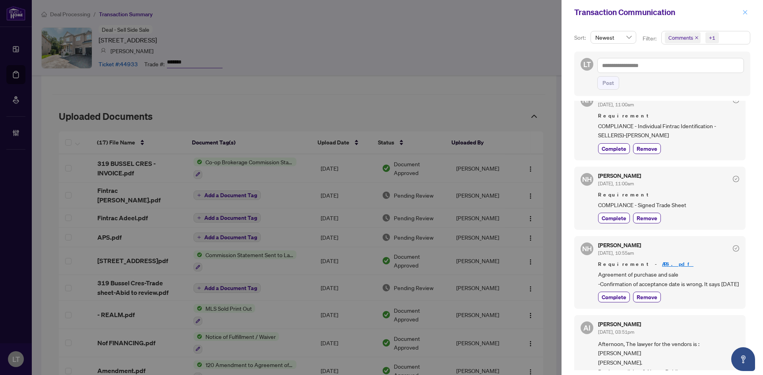
click at [744, 12] on icon "close" at bounding box center [745, 12] width 4 height 4
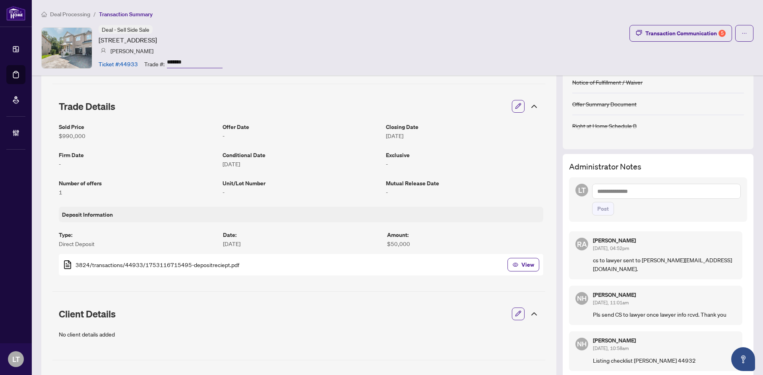
scroll to position [79, 0]
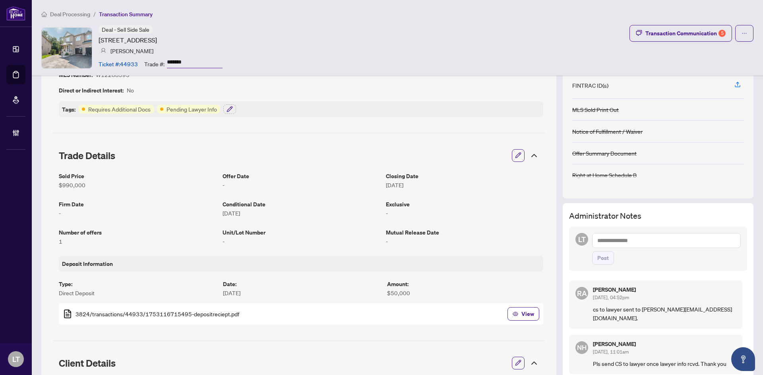
click at [605, 243] on textarea at bounding box center [666, 240] width 149 height 15
type textarea "*"
click at [623, 248] on span "[PERSON_NAME]" at bounding box center [656, 246] width 86 height 7
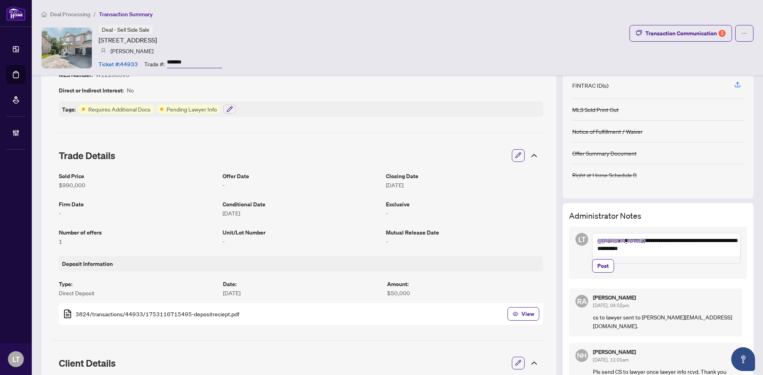
click at [614, 249] on textarea "**********" at bounding box center [666, 248] width 149 height 31
type textarea "**********"
click at [597, 270] on span "Post" at bounding box center [603, 266] width 12 height 13
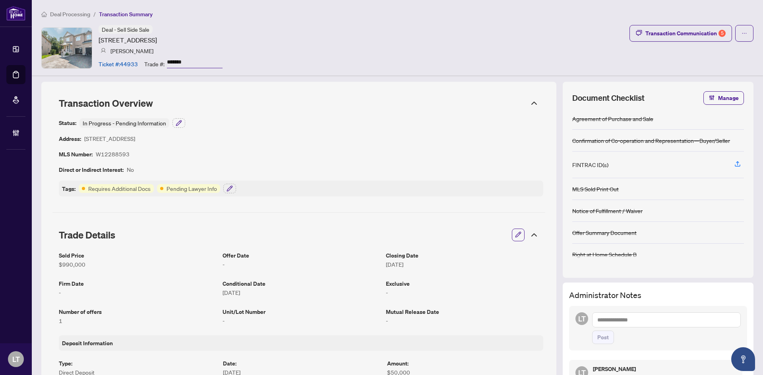
scroll to position [119, 0]
